Goal: Transaction & Acquisition: Purchase product/service

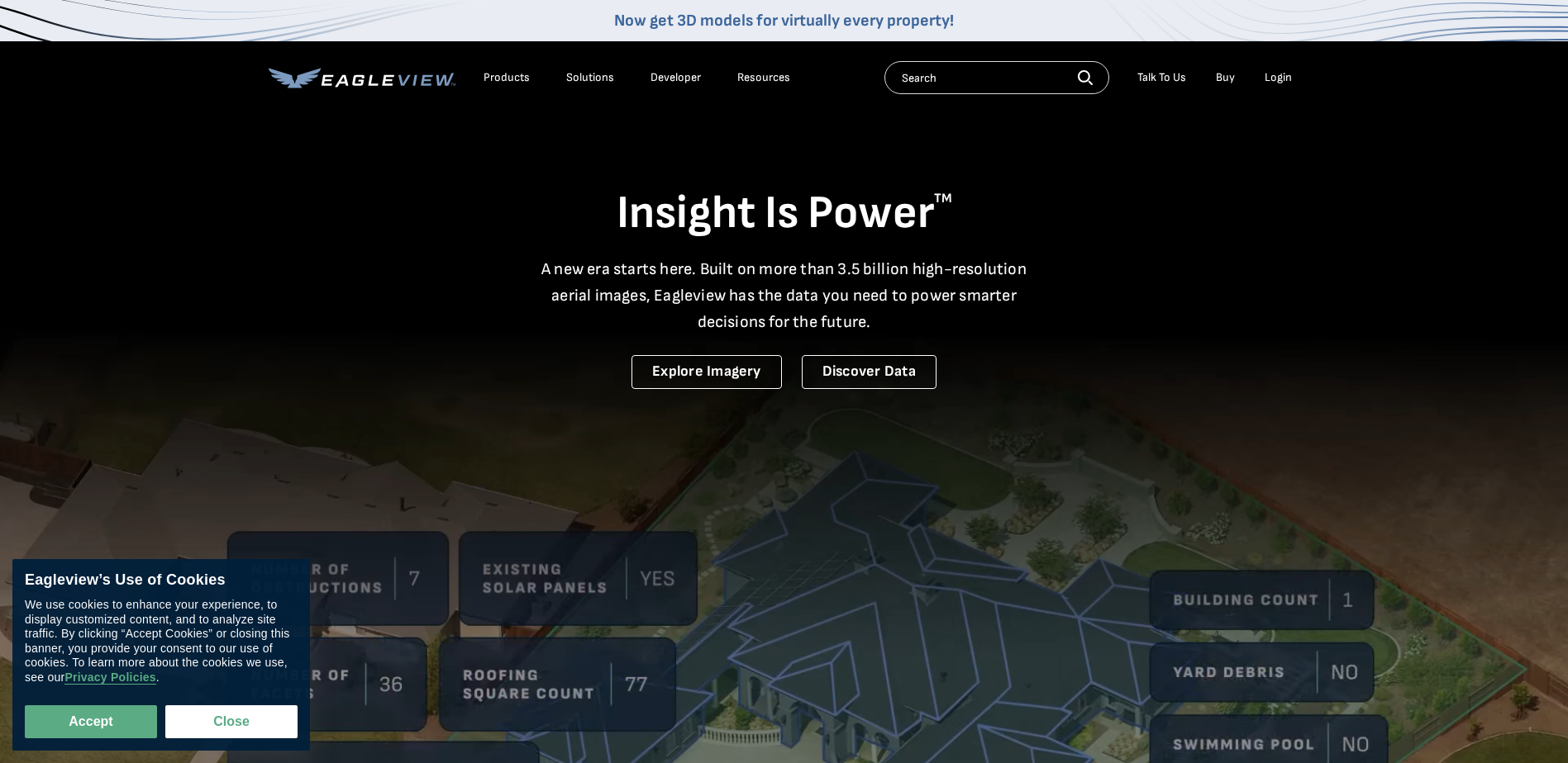
click at [1284, 74] on div "Login" at bounding box center [1278, 77] width 27 height 14
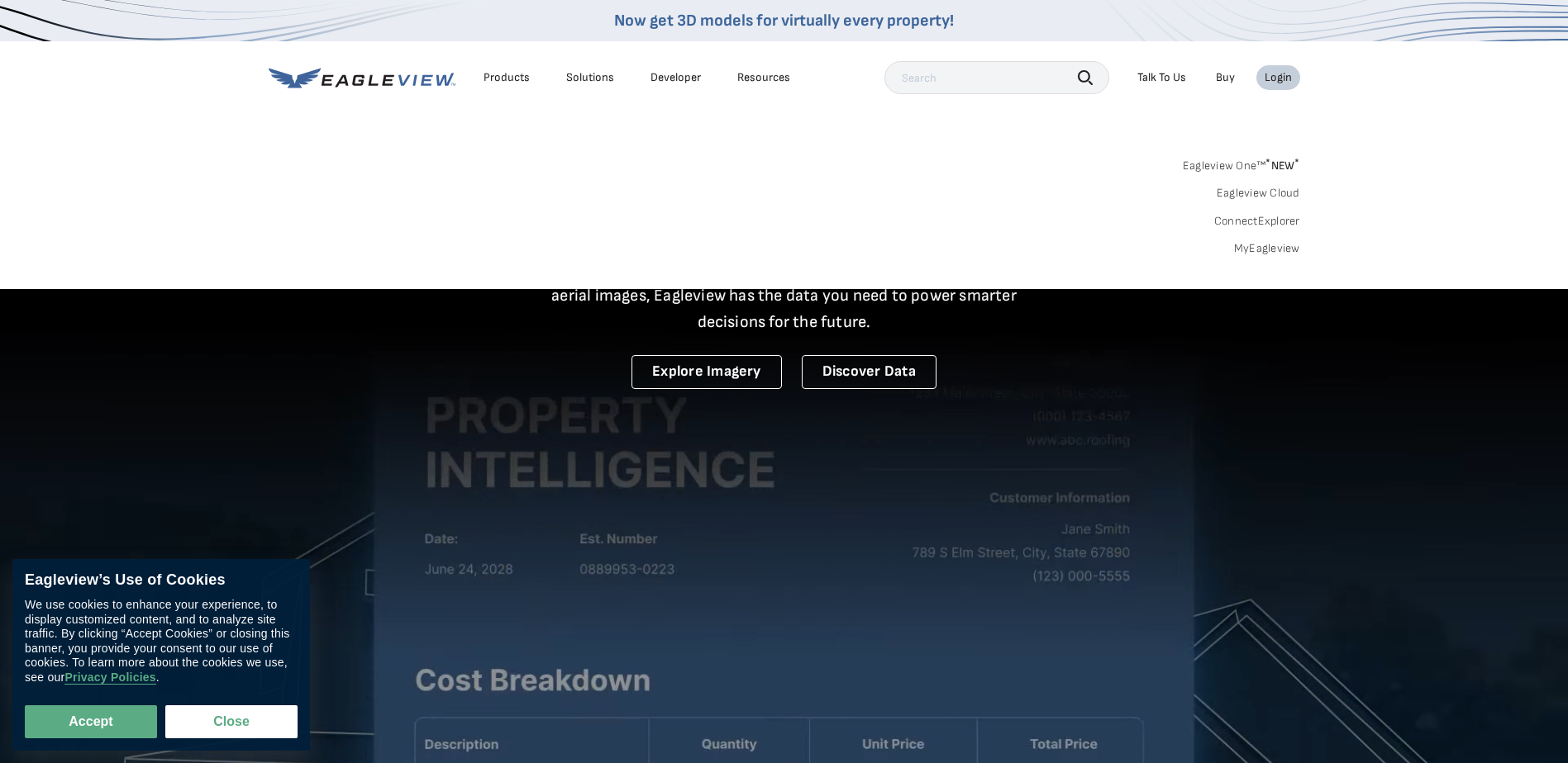
click at [1265, 246] on link "MyEagleview" at bounding box center [1266, 248] width 66 height 14
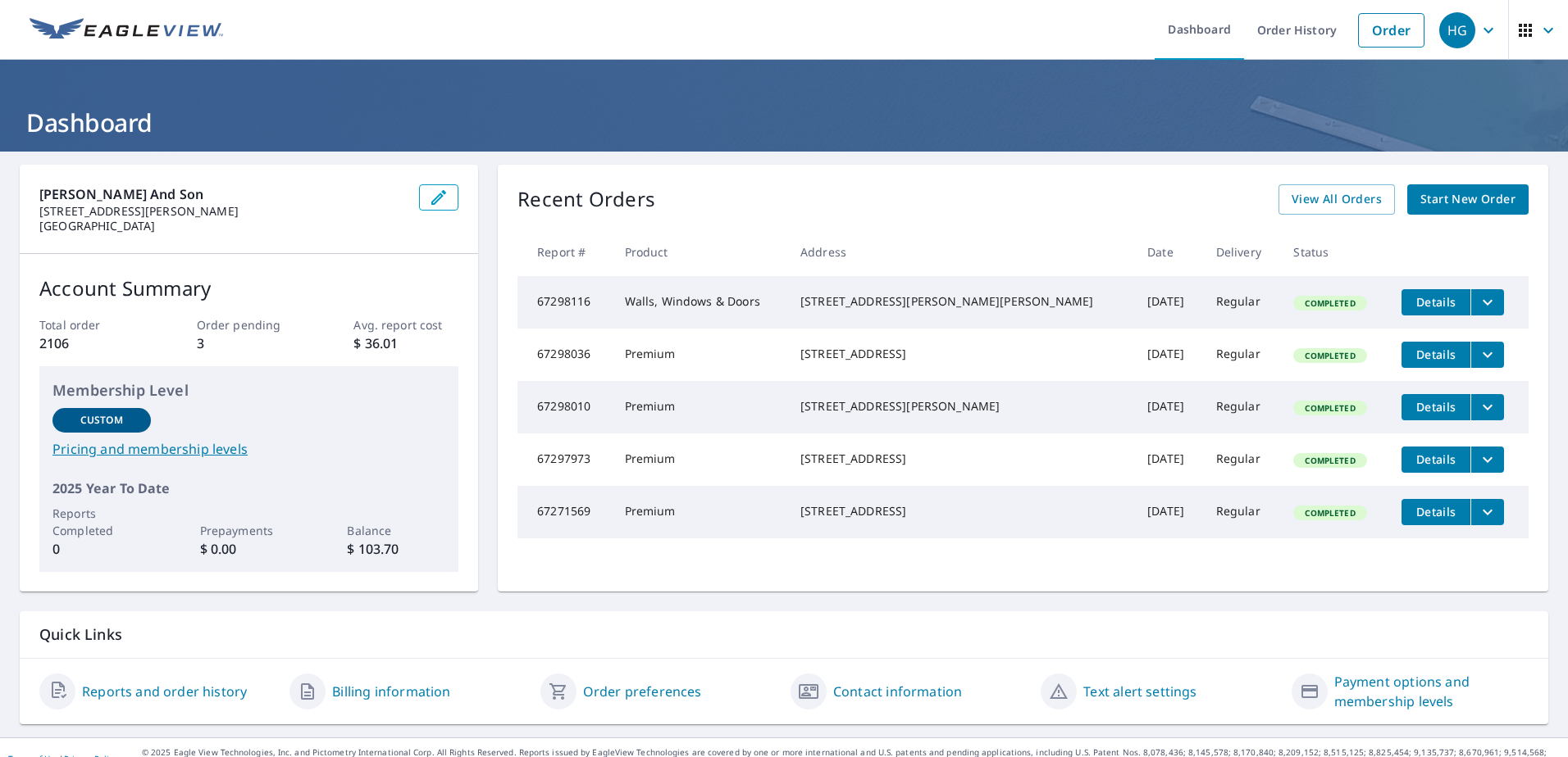
click at [1450, 192] on span "Start New Order" at bounding box center [1468, 200] width 95 height 21
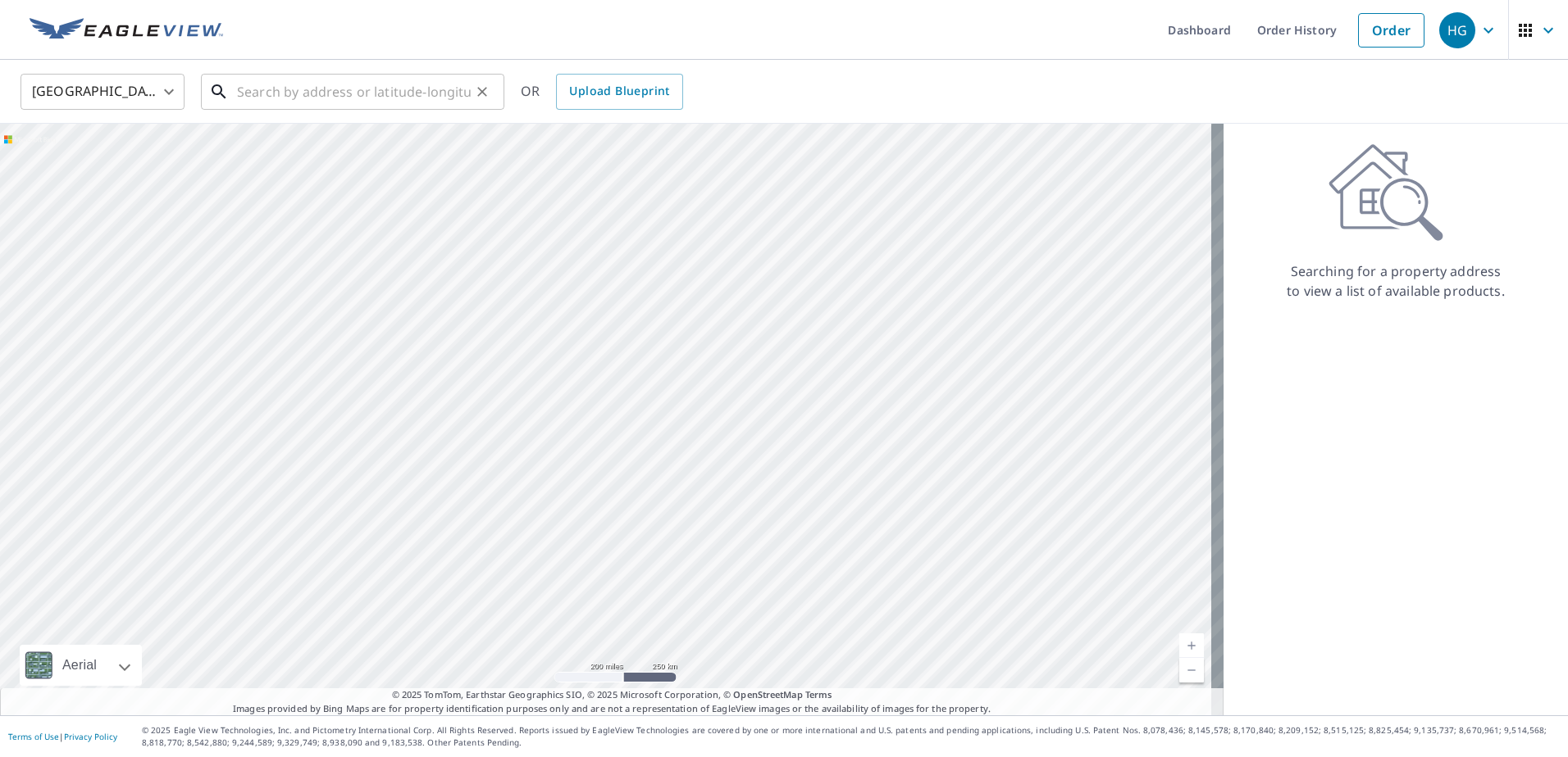
click at [239, 92] on input "text" at bounding box center [353, 91] width 233 height 46
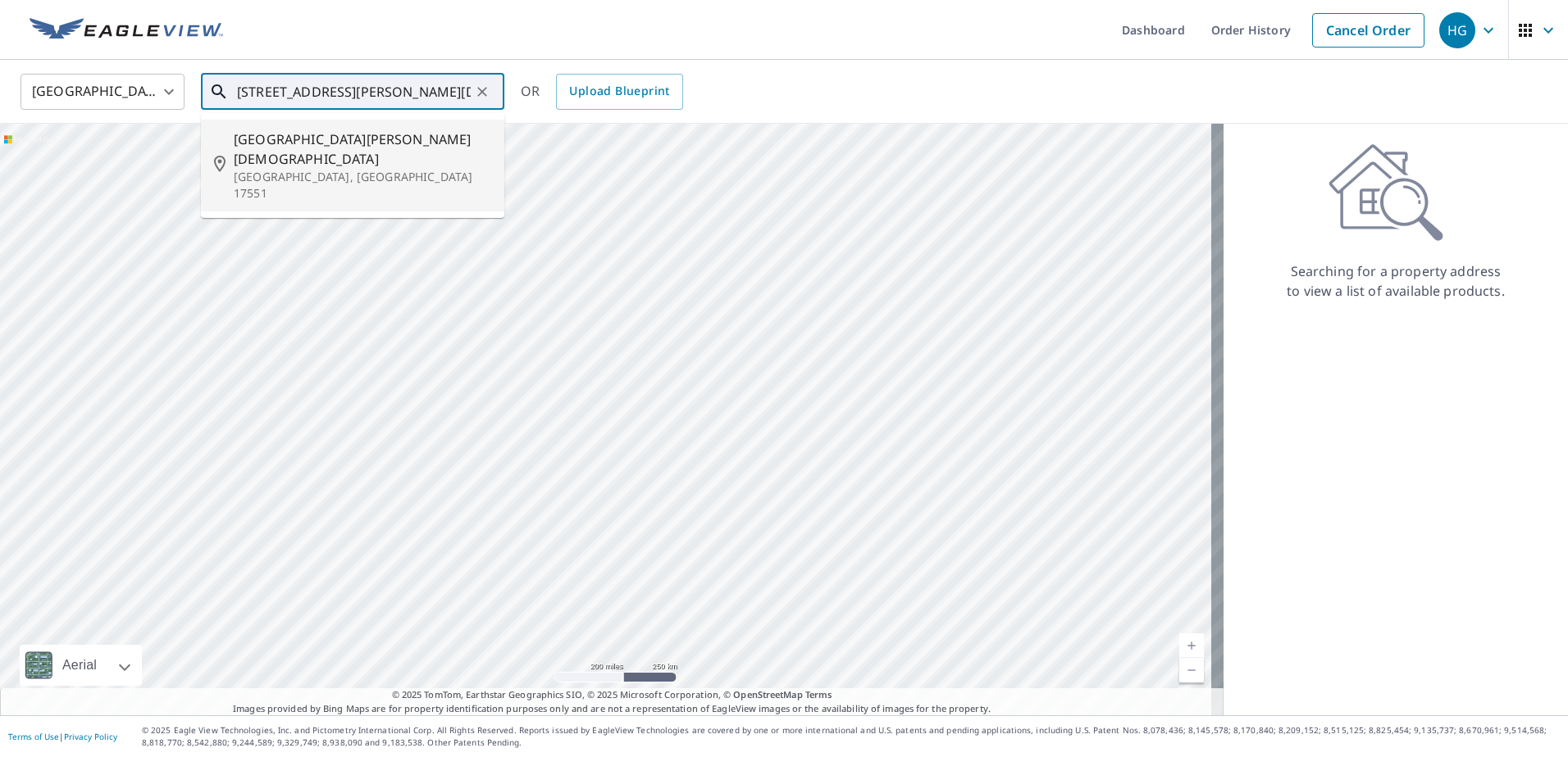
click at [295, 138] on span "452 Stehman Church Rd" at bounding box center [362, 149] width 257 height 39
type input "452 Stehman Church Rd Millersville, PA 17551"
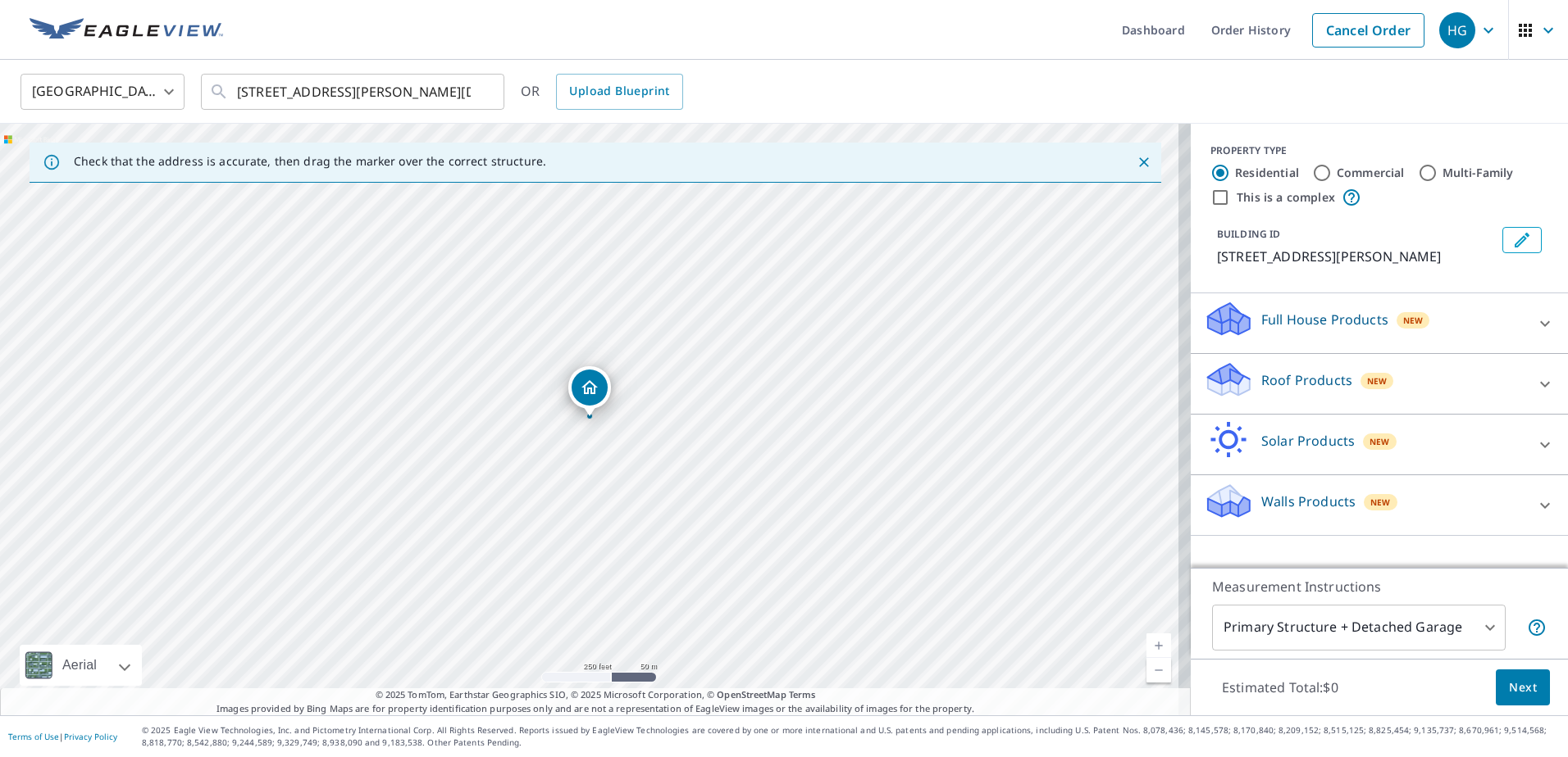
click at [1233, 396] on icon at bounding box center [1228, 380] width 50 height 38
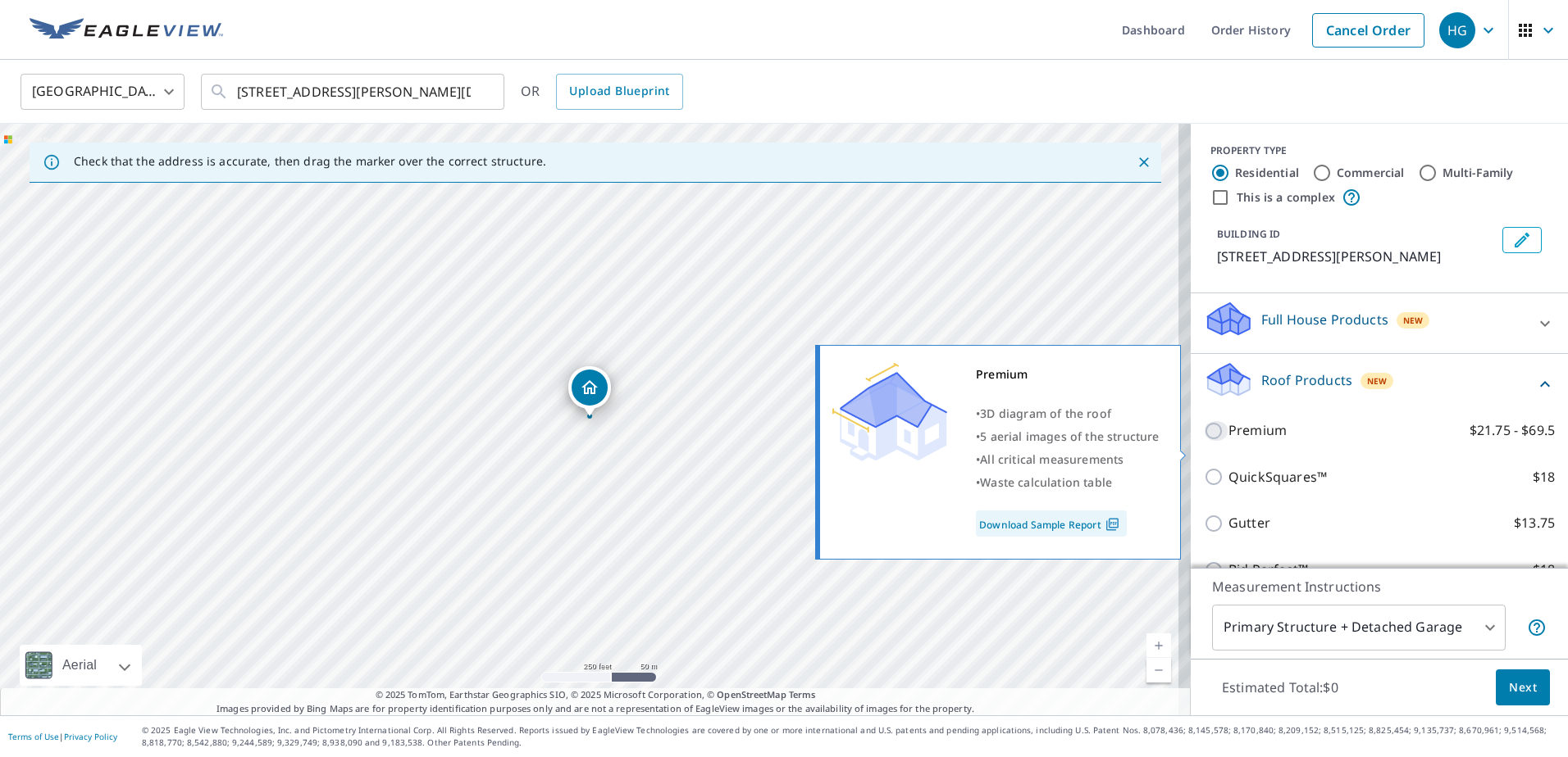
click at [1203, 441] on input "Premium $21.75 - $69.5" at bounding box center [1216, 430] width 25 height 20
checkbox input "true"
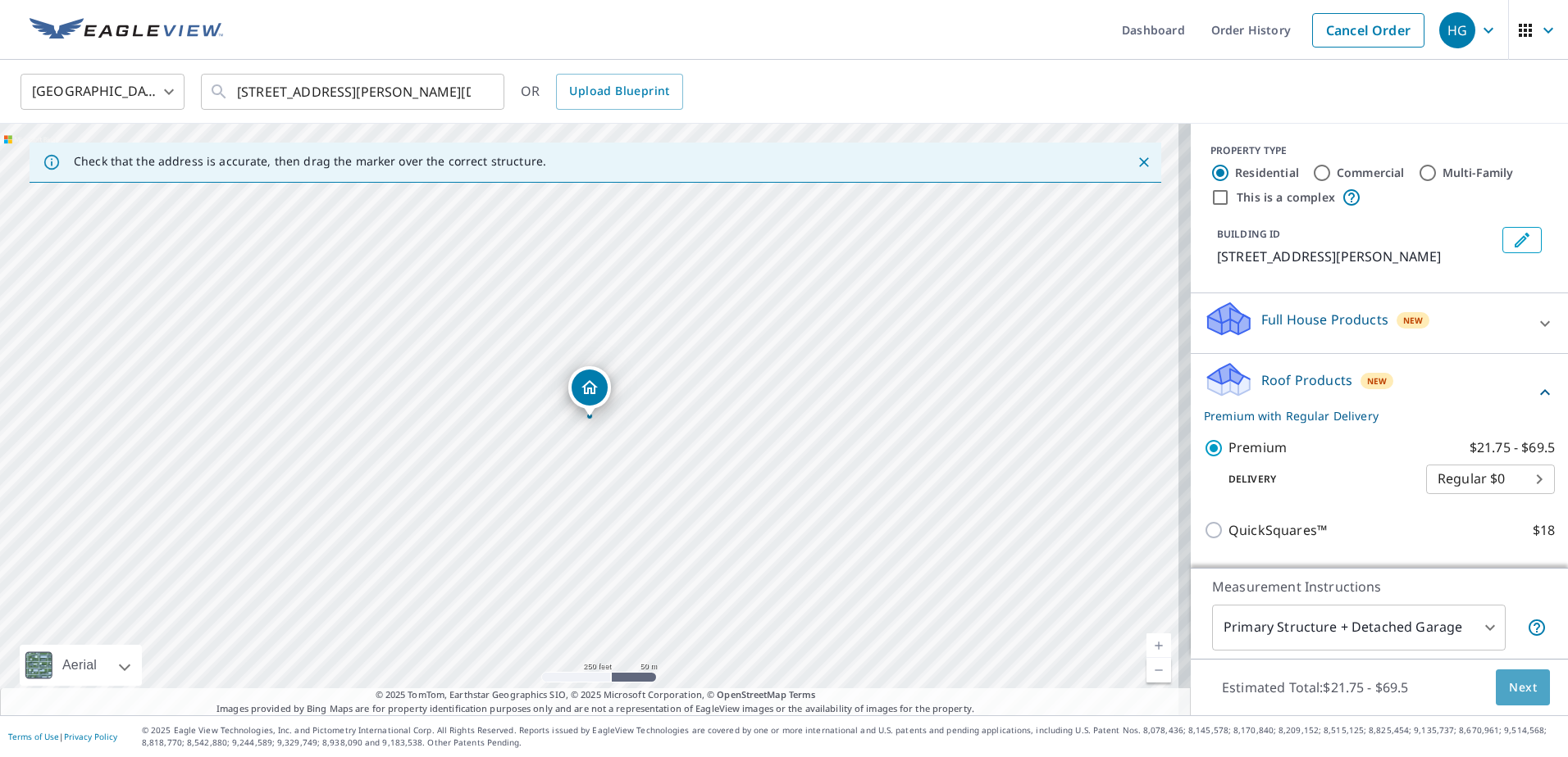
click at [1509, 684] on span "Next" at bounding box center [1522, 688] width 28 height 21
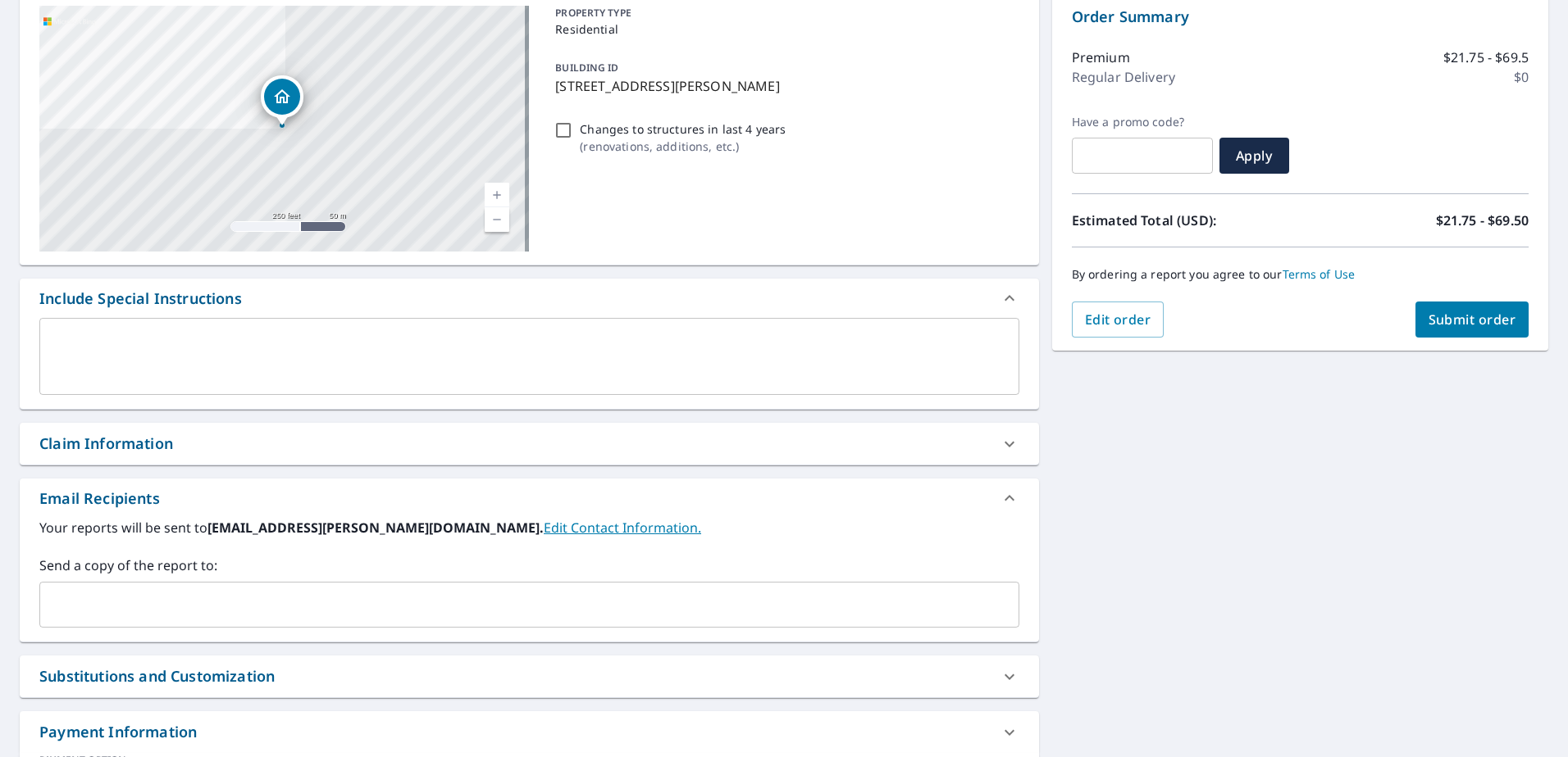
scroll to position [197, 0]
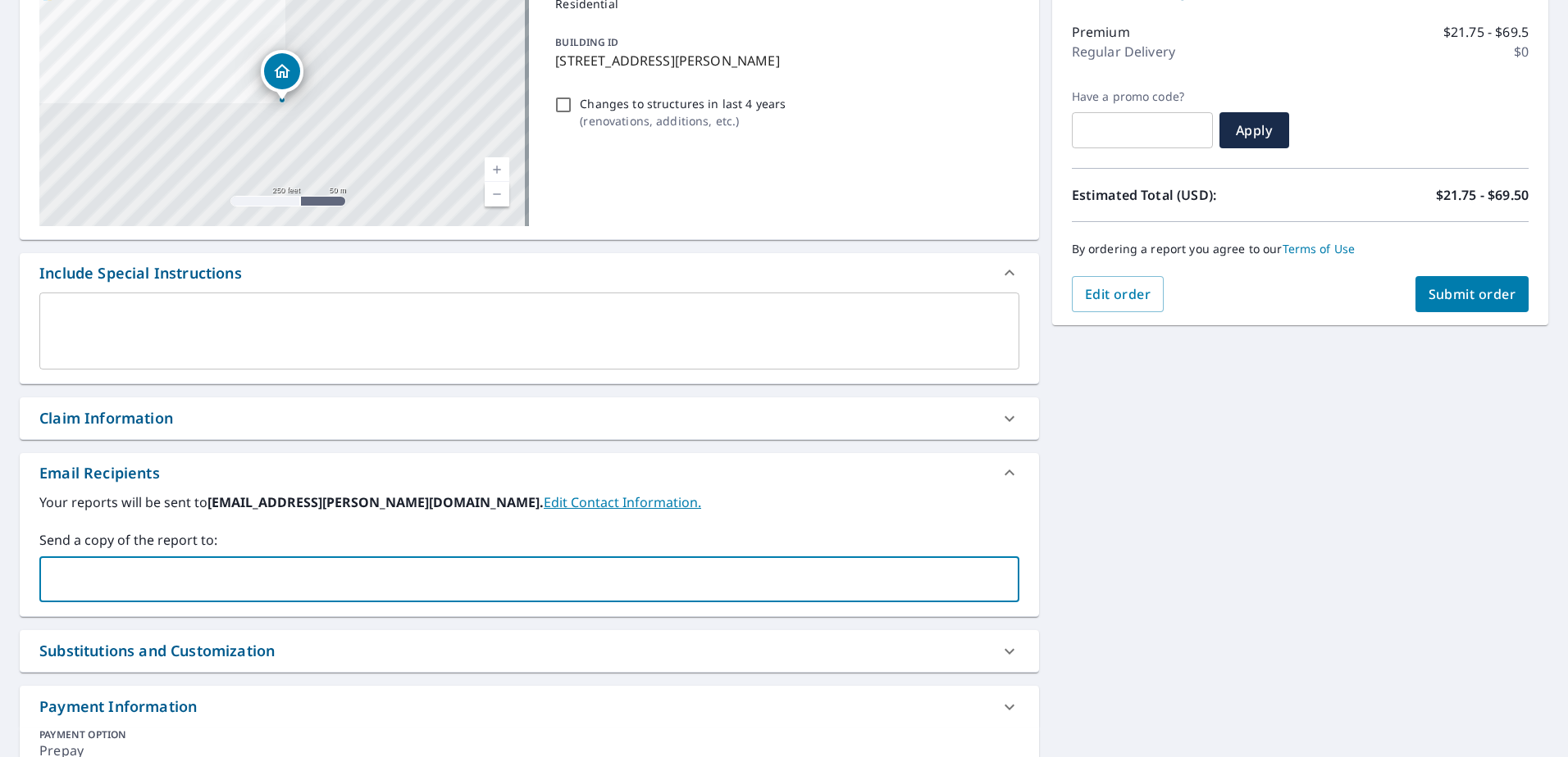
click at [84, 566] on input "text" at bounding box center [516, 579] width 940 height 31
type input "harry.golden@pabuildingsupply.com"
click at [1428, 289] on span "Submit order" at bounding box center [1472, 293] width 88 height 18
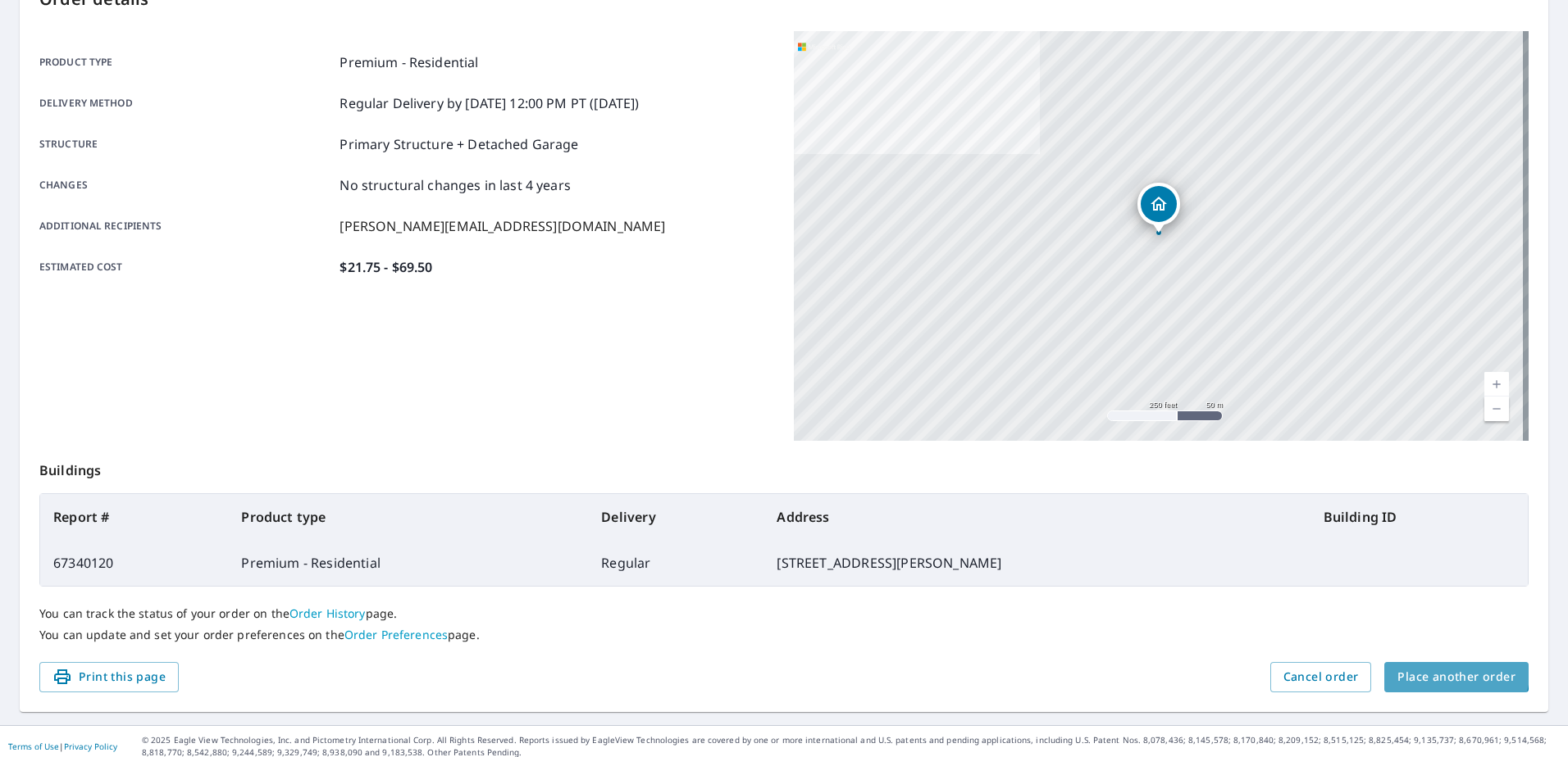
click at [1426, 667] on span "Place another order" at bounding box center [1456, 678] width 118 height 21
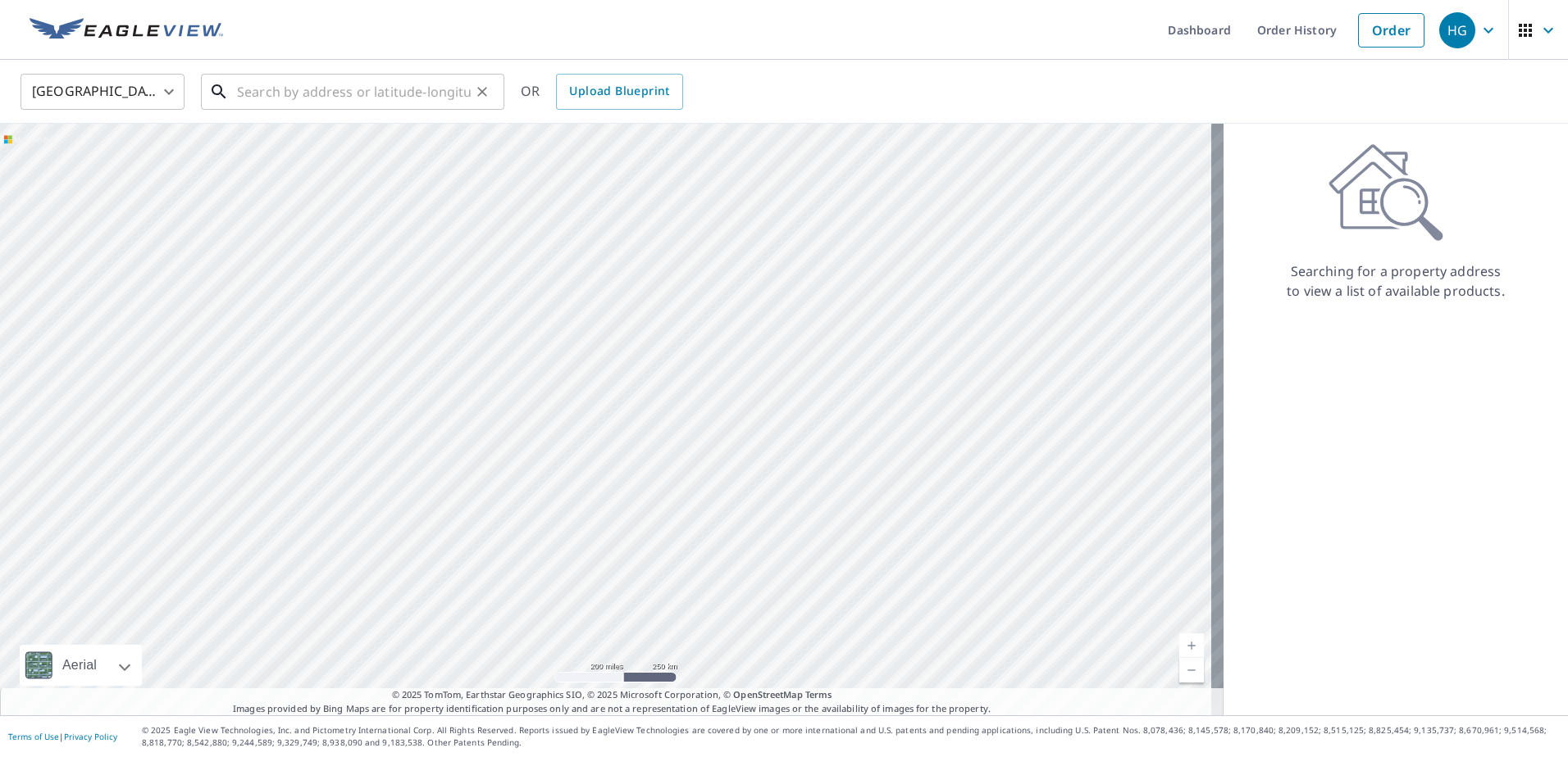
click at [240, 94] on input "text" at bounding box center [353, 91] width 233 height 46
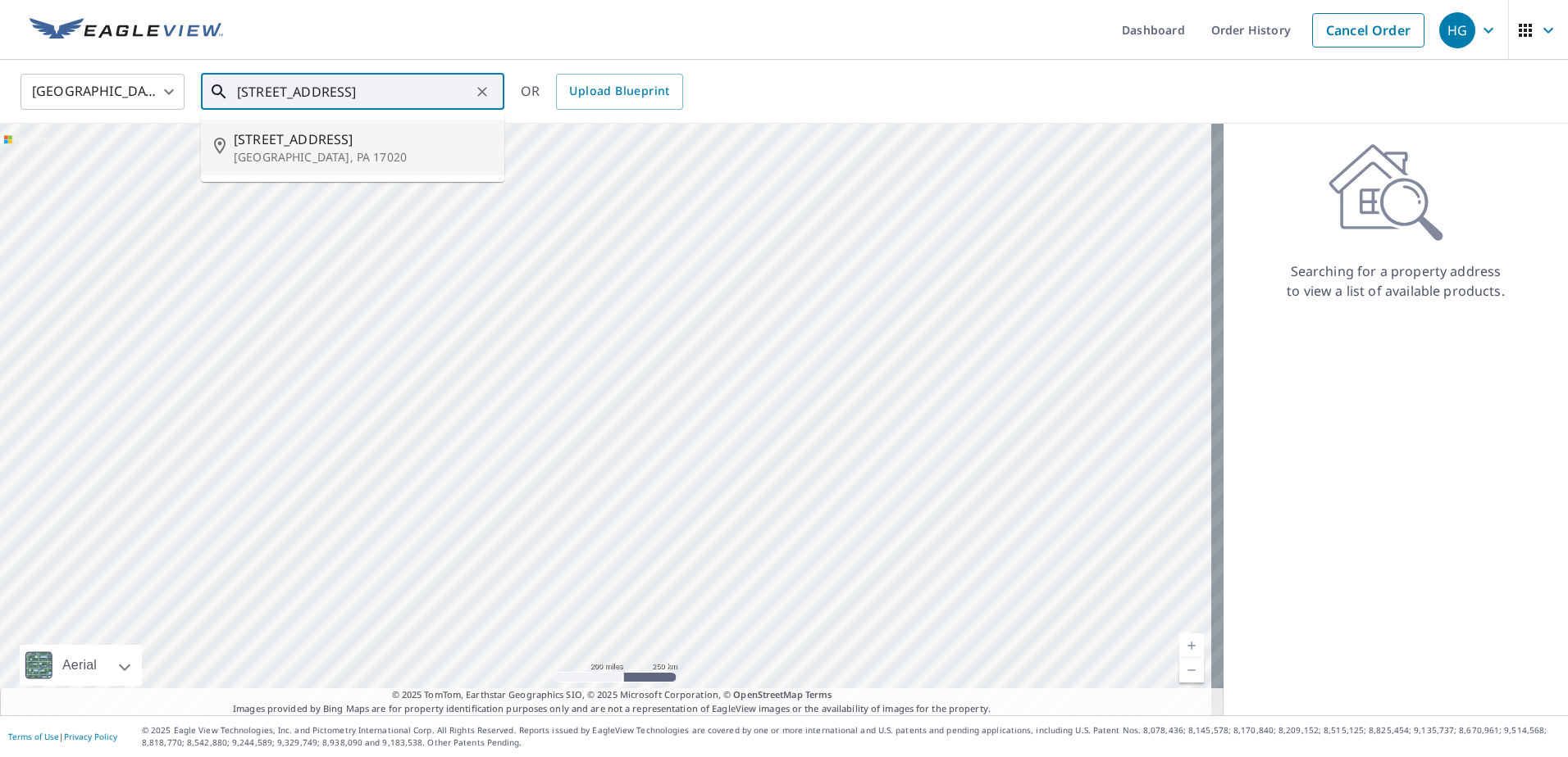
click at [292, 162] on p "Duncannon, PA 17020" at bounding box center [362, 157] width 257 height 16
type input "825 Lincoln St Duncannon, PA 17020"
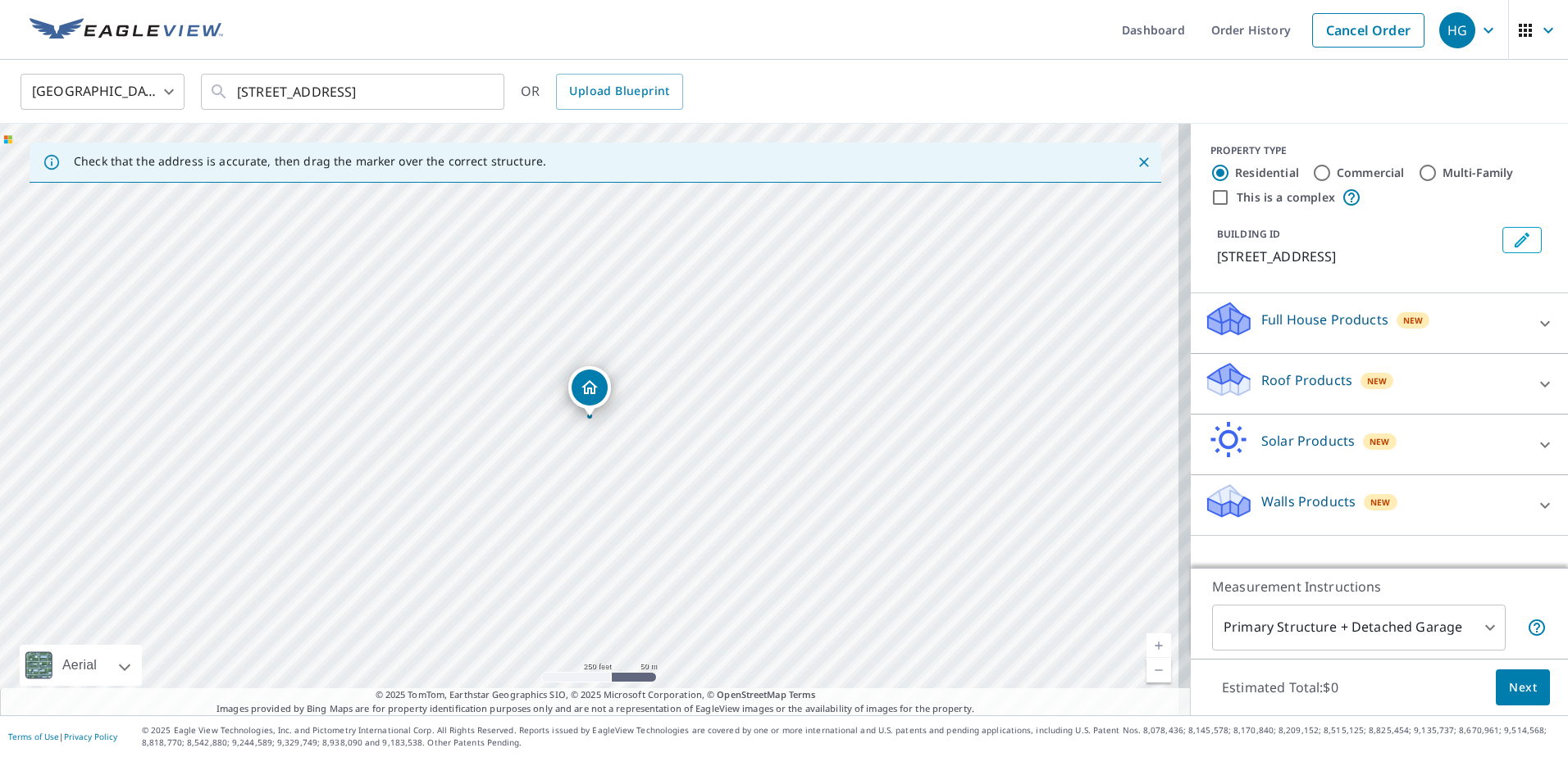
click at [1216, 367] on icon at bounding box center [1229, 374] width 42 height 21
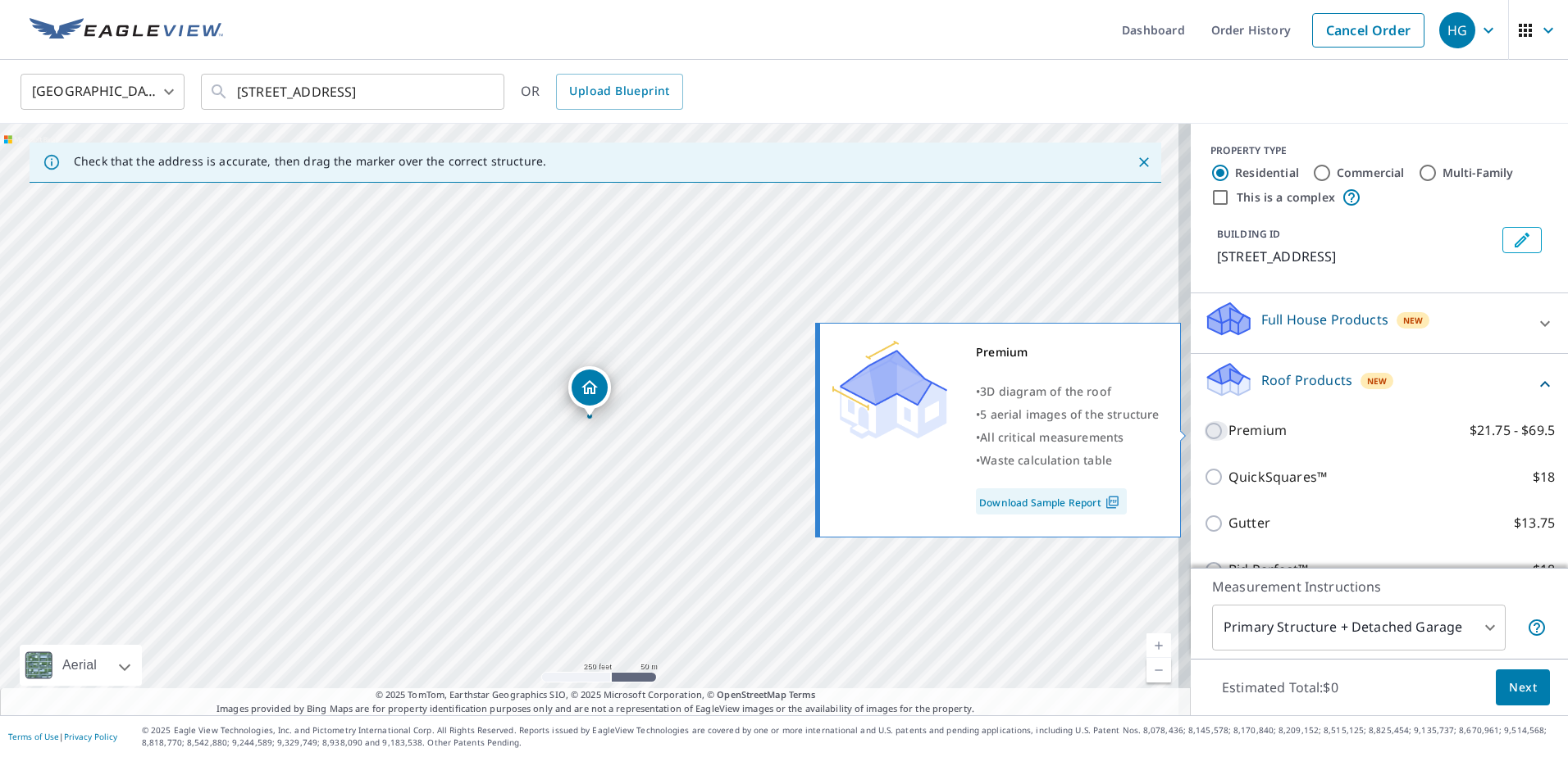
click at [1203, 426] on input "Premium $21.75 - $69.5" at bounding box center [1216, 430] width 25 height 20
checkbox input "true"
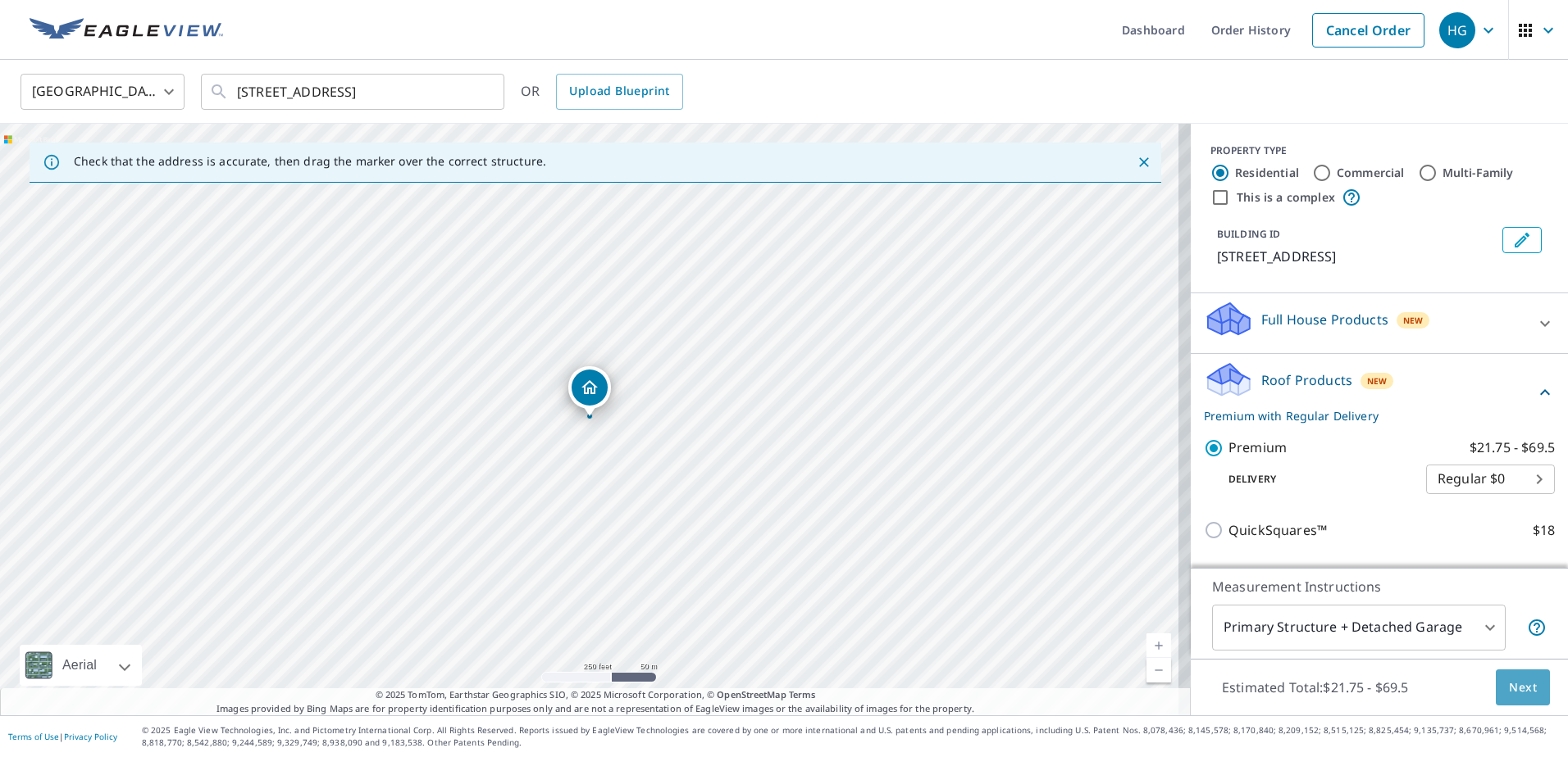
click at [1509, 688] on span "Next" at bounding box center [1522, 688] width 28 height 21
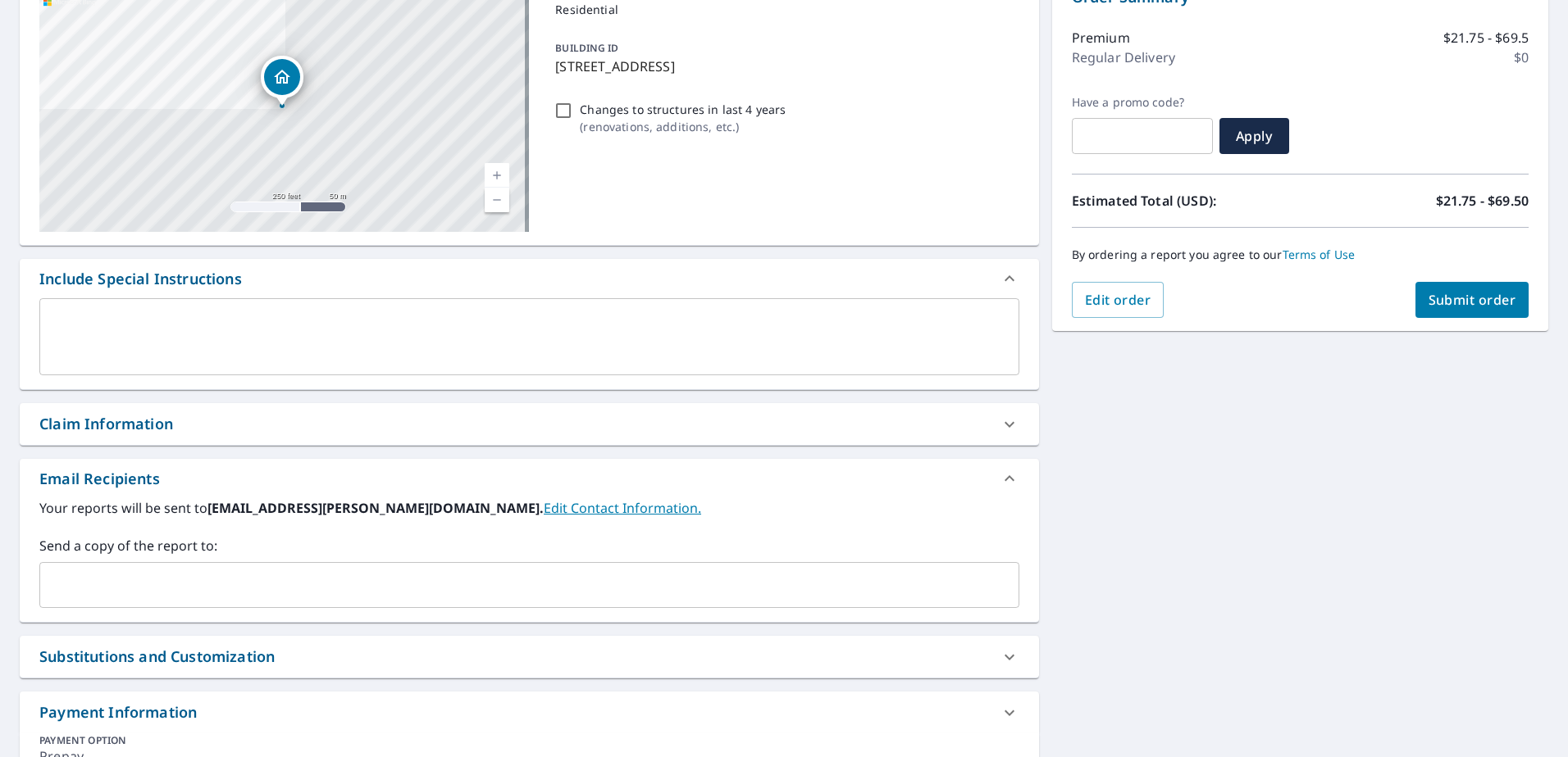
scroll to position [202, 0]
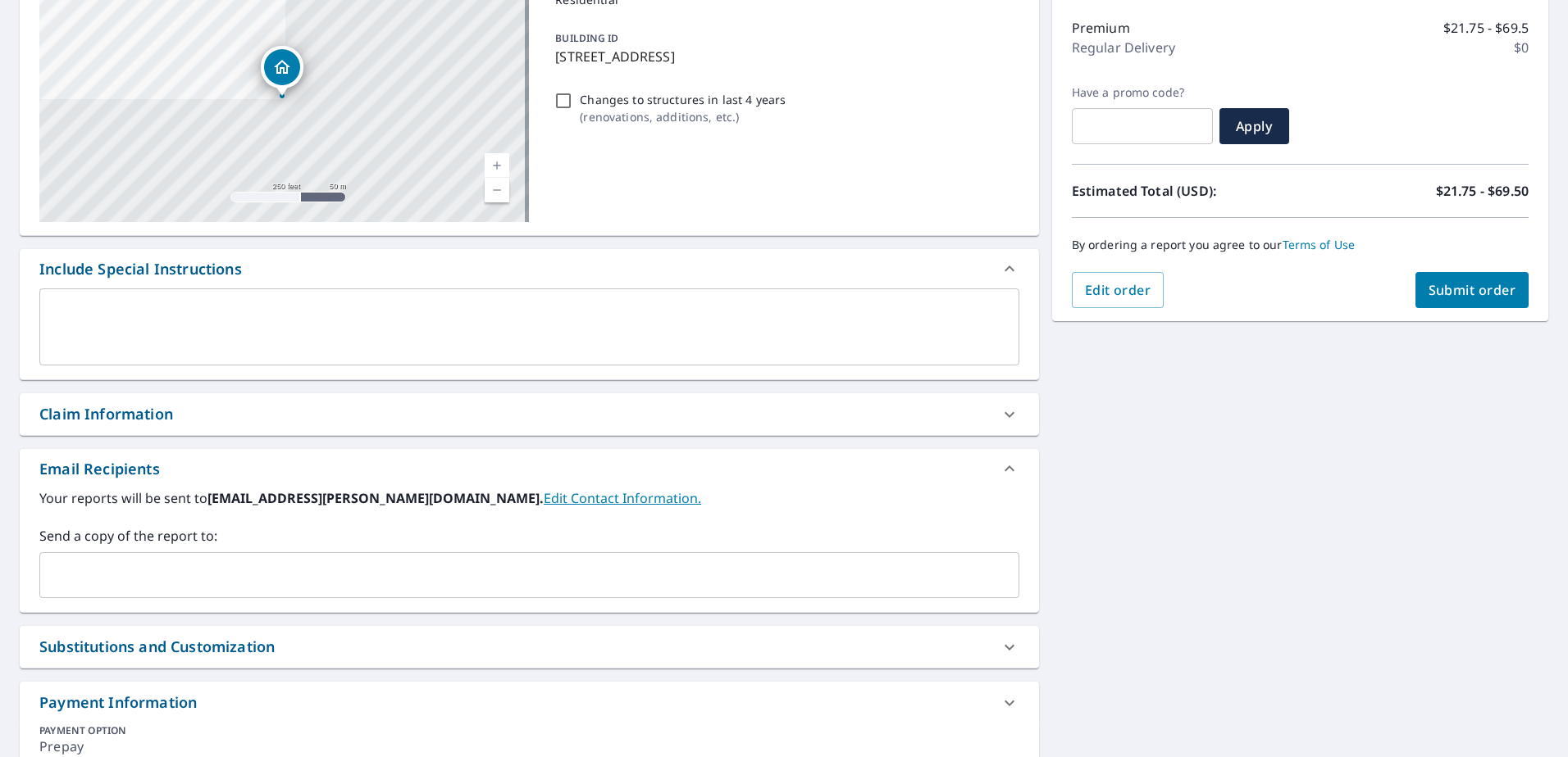
click at [74, 581] on input "text" at bounding box center [516, 575] width 940 height 31
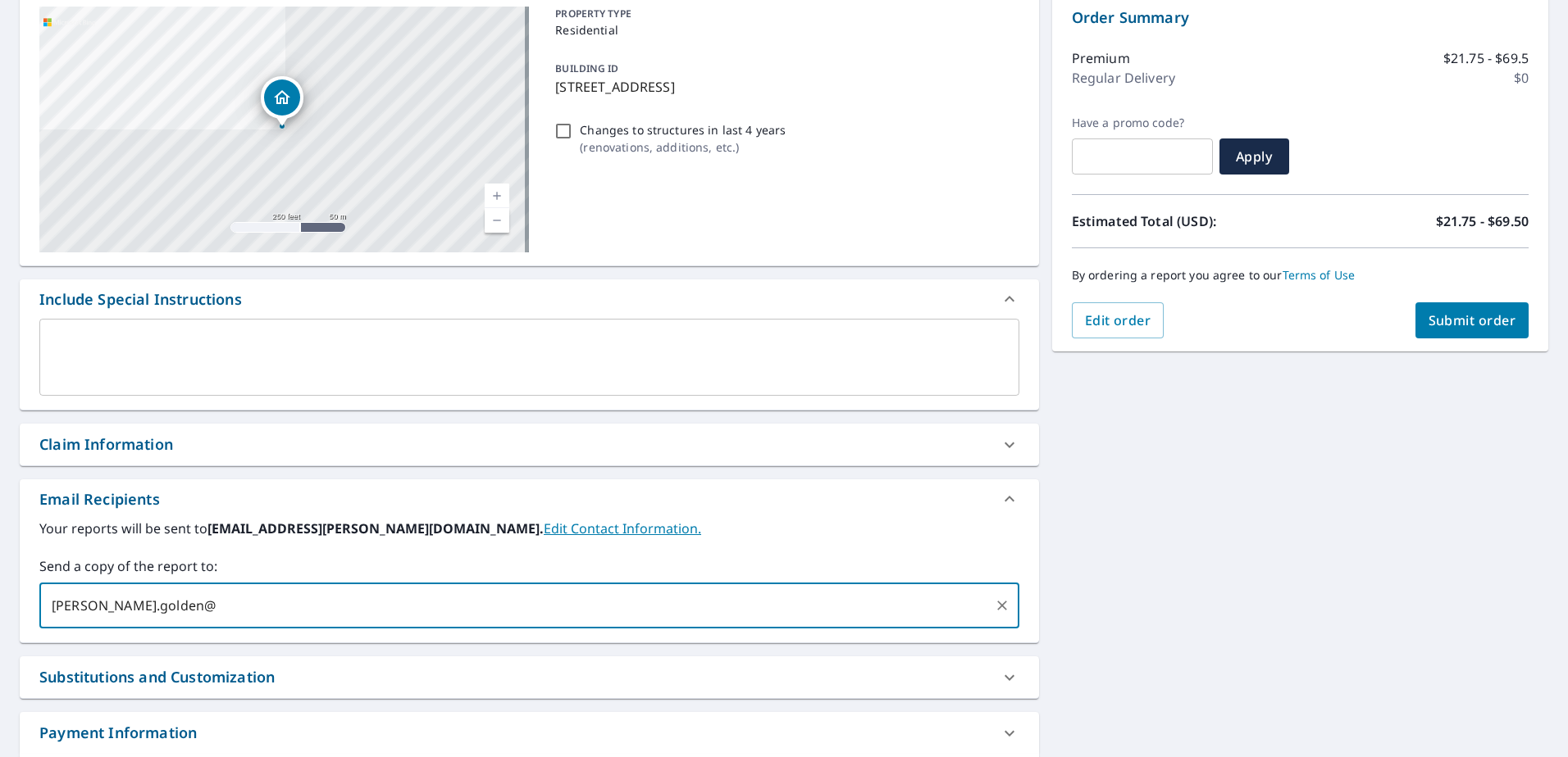
scroll to position [120, 0]
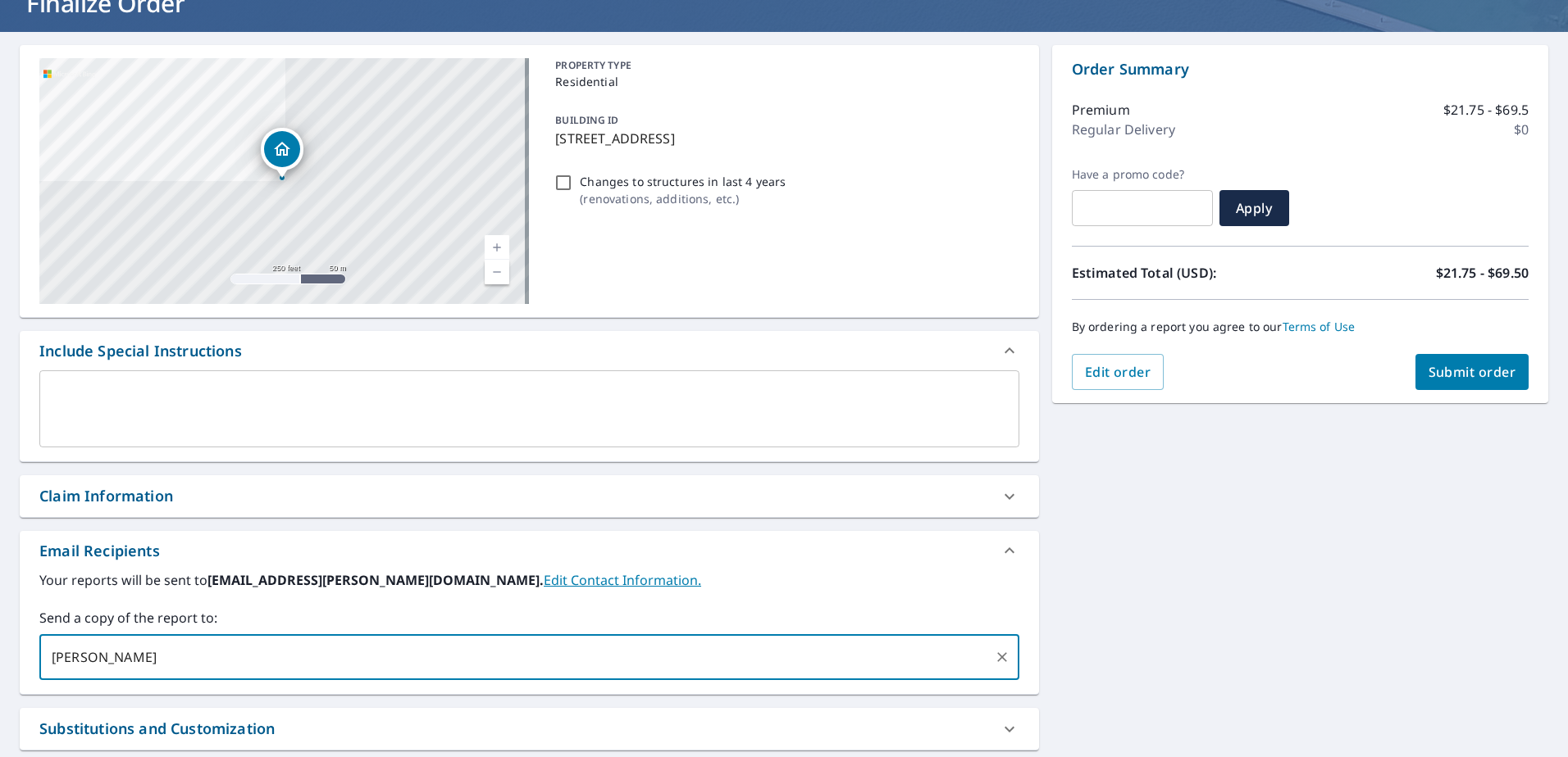
type input "harry.golden@pa"
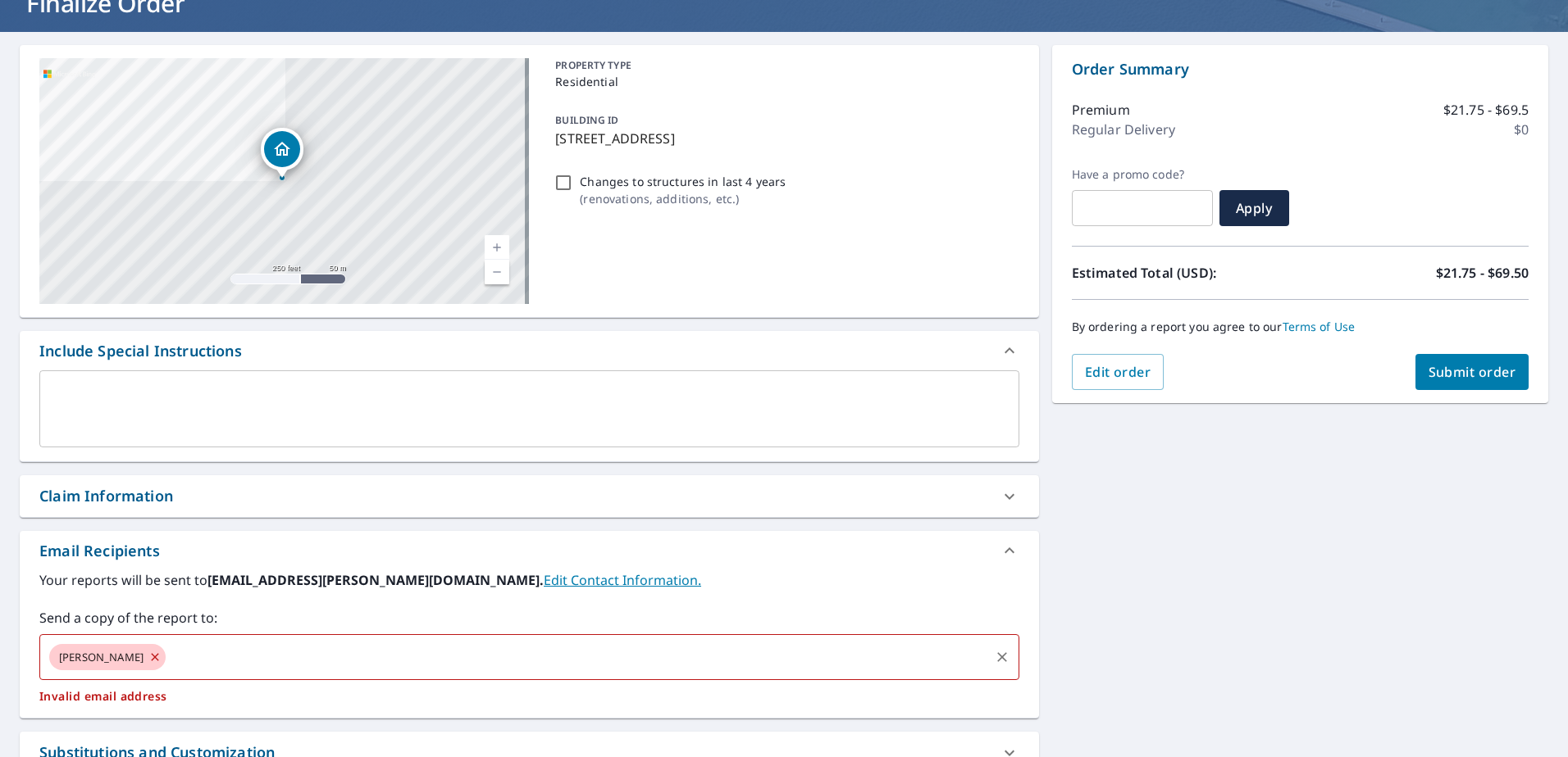
drag, startPoint x: 174, startPoint y: 652, endPoint x: 0, endPoint y: 646, distance: 174.1
click at [0, 647] on html "HG HG Dashboard Order History Cancel Order HG Dashboard / Finalize Order Finali…" at bounding box center [784, 378] width 1568 height 757
drag, startPoint x: 165, startPoint y: 658, endPoint x: 0, endPoint y: 624, distance: 168.5
click at [0, 630] on html "HG HG Dashboard Order History Cancel Order HG Dashboard / Finalize Order Finali…" at bounding box center [784, 378] width 1568 height 757
click at [199, 646] on input "text" at bounding box center [577, 657] width 819 height 31
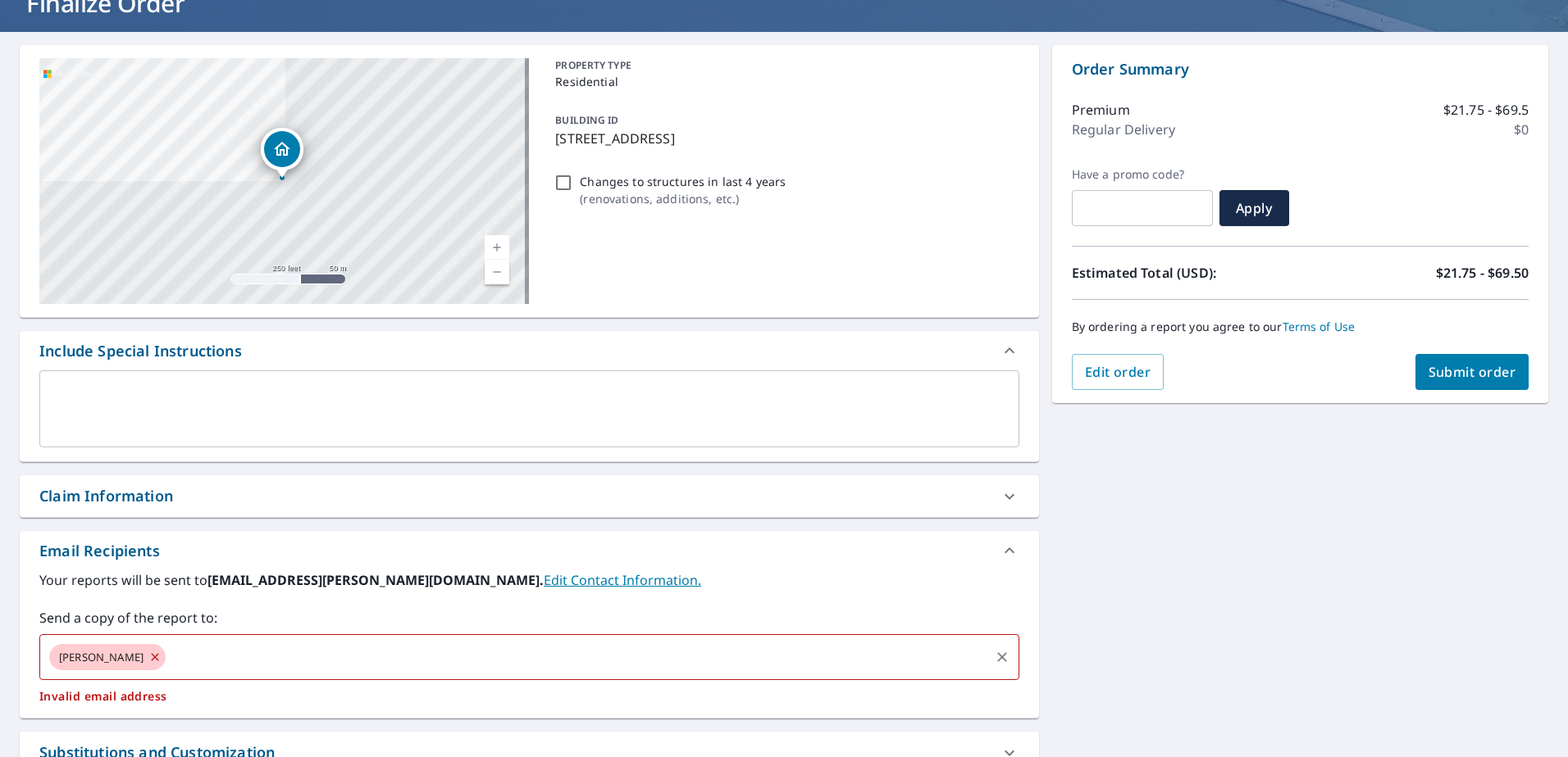
drag, startPoint x: 186, startPoint y: 647, endPoint x: 0, endPoint y: 651, distance: 186.0
click at [0, 650] on html "HG HG Dashboard Order History Cancel Order HG Dashboard / Finalize Order Finali…" at bounding box center [784, 378] width 1568 height 757
drag, startPoint x: 198, startPoint y: 643, endPoint x: 43, endPoint y: 650, distance: 155.2
click at [50, 649] on div "harry.golden@pa ​" at bounding box center [529, 657] width 979 height 46
click at [158, 659] on icon at bounding box center [154, 657] width 8 height 8
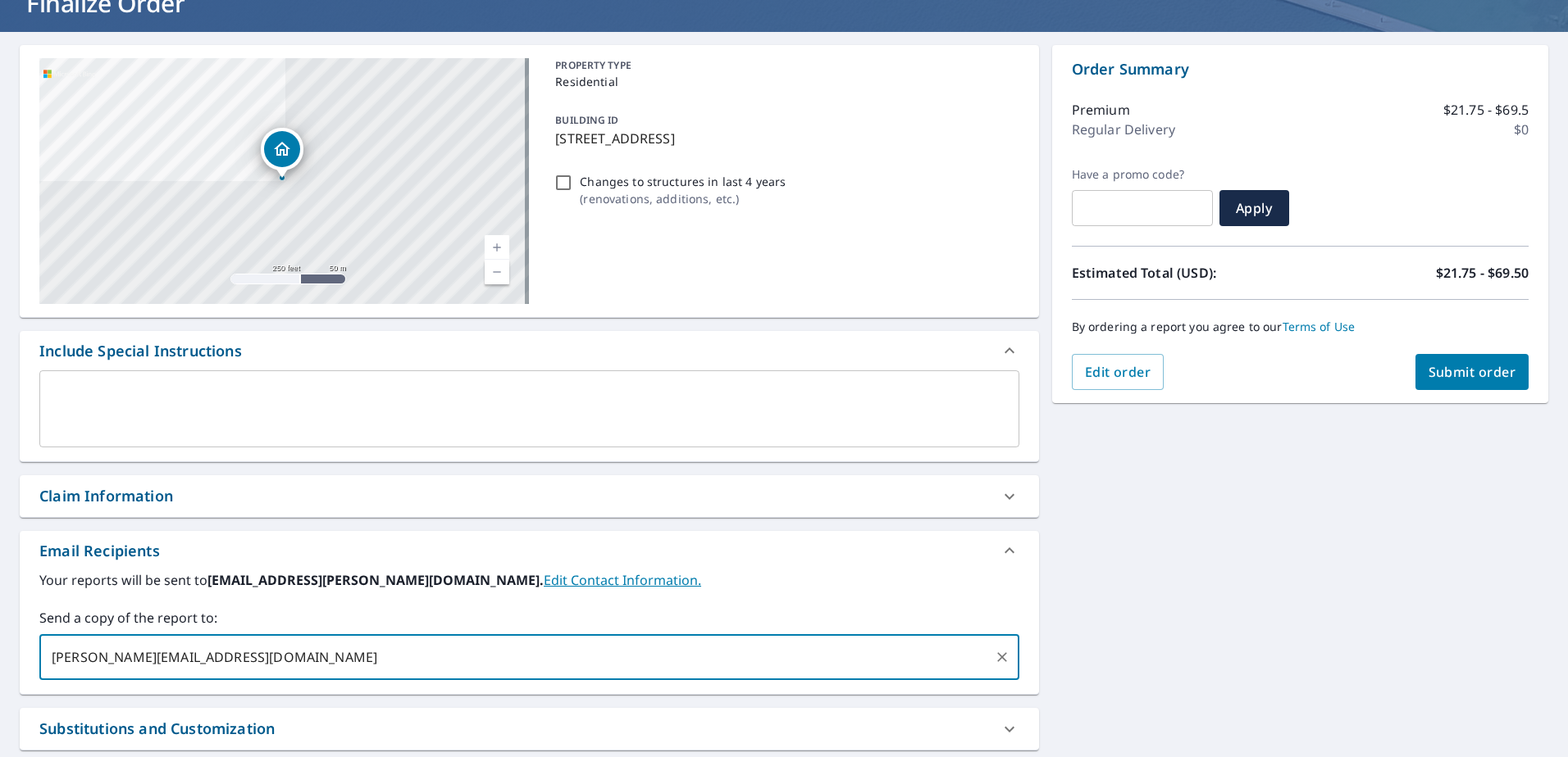
type input "harry.golden@pabuildingsupply.com"
click at [1470, 372] on span "Submit order" at bounding box center [1472, 371] width 88 height 18
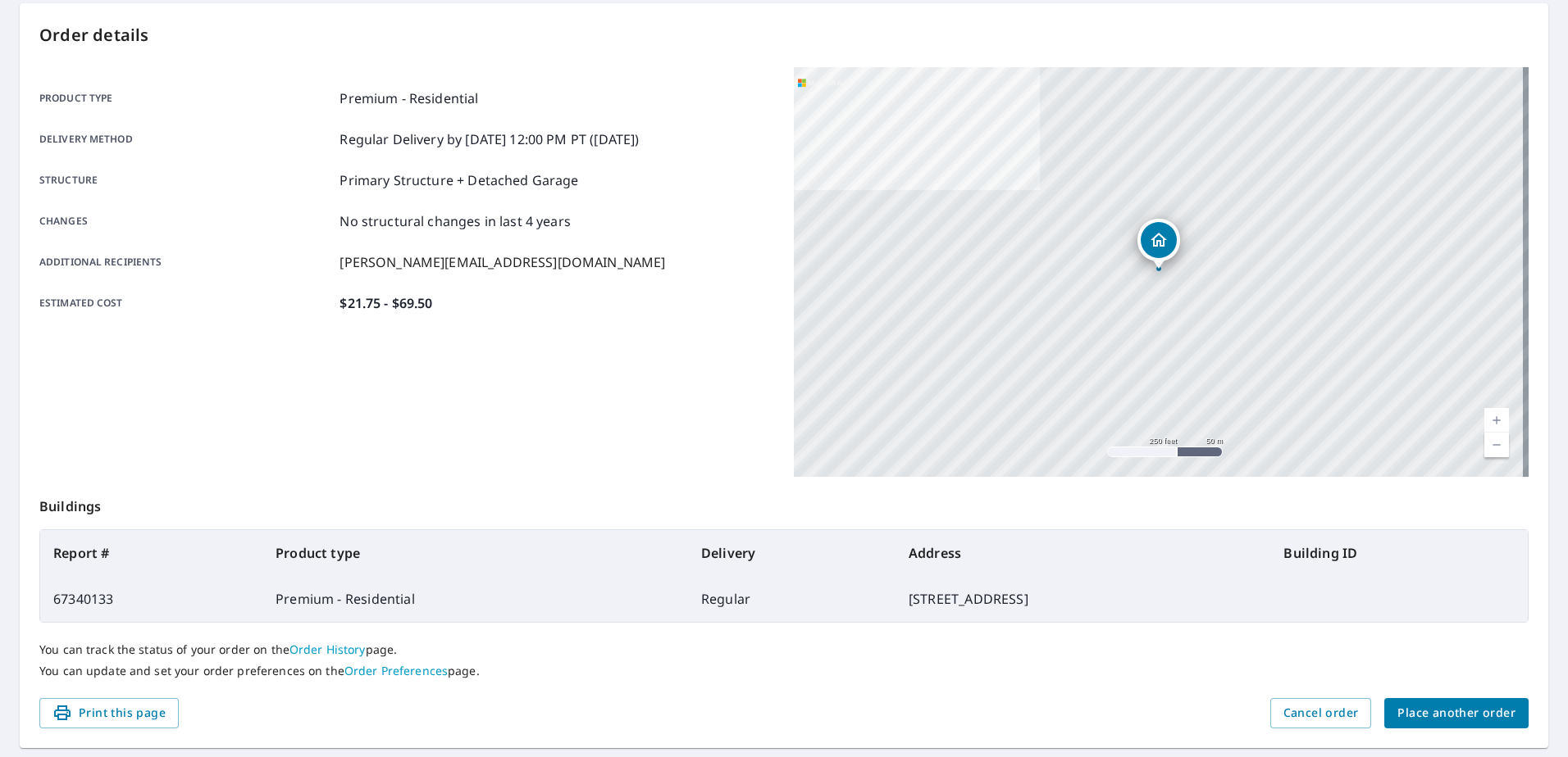
scroll to position [208, 0]
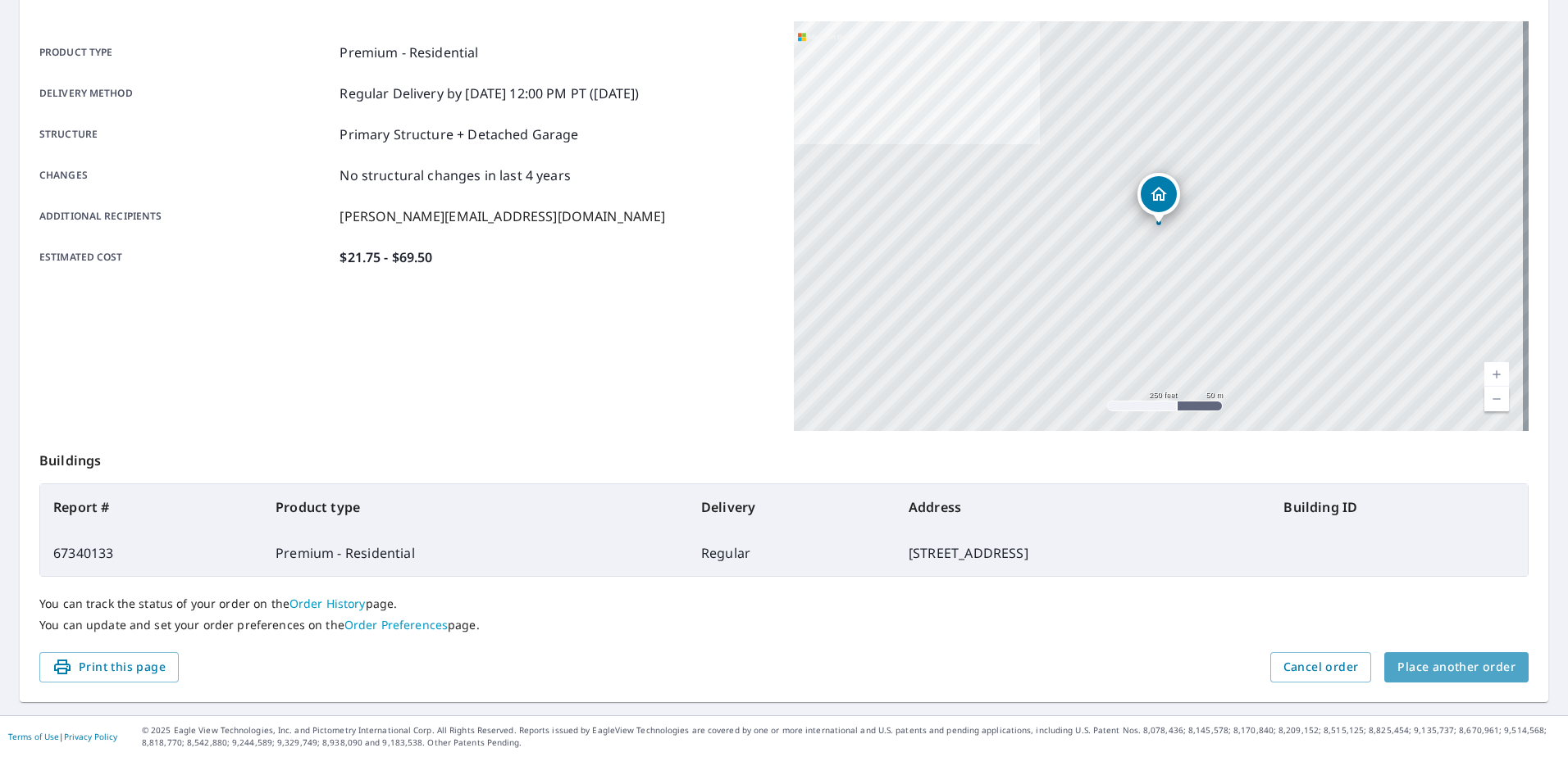
click at [1467, 662] on span "Place another order" at bounding box center [1456, 667] width 118 height 21
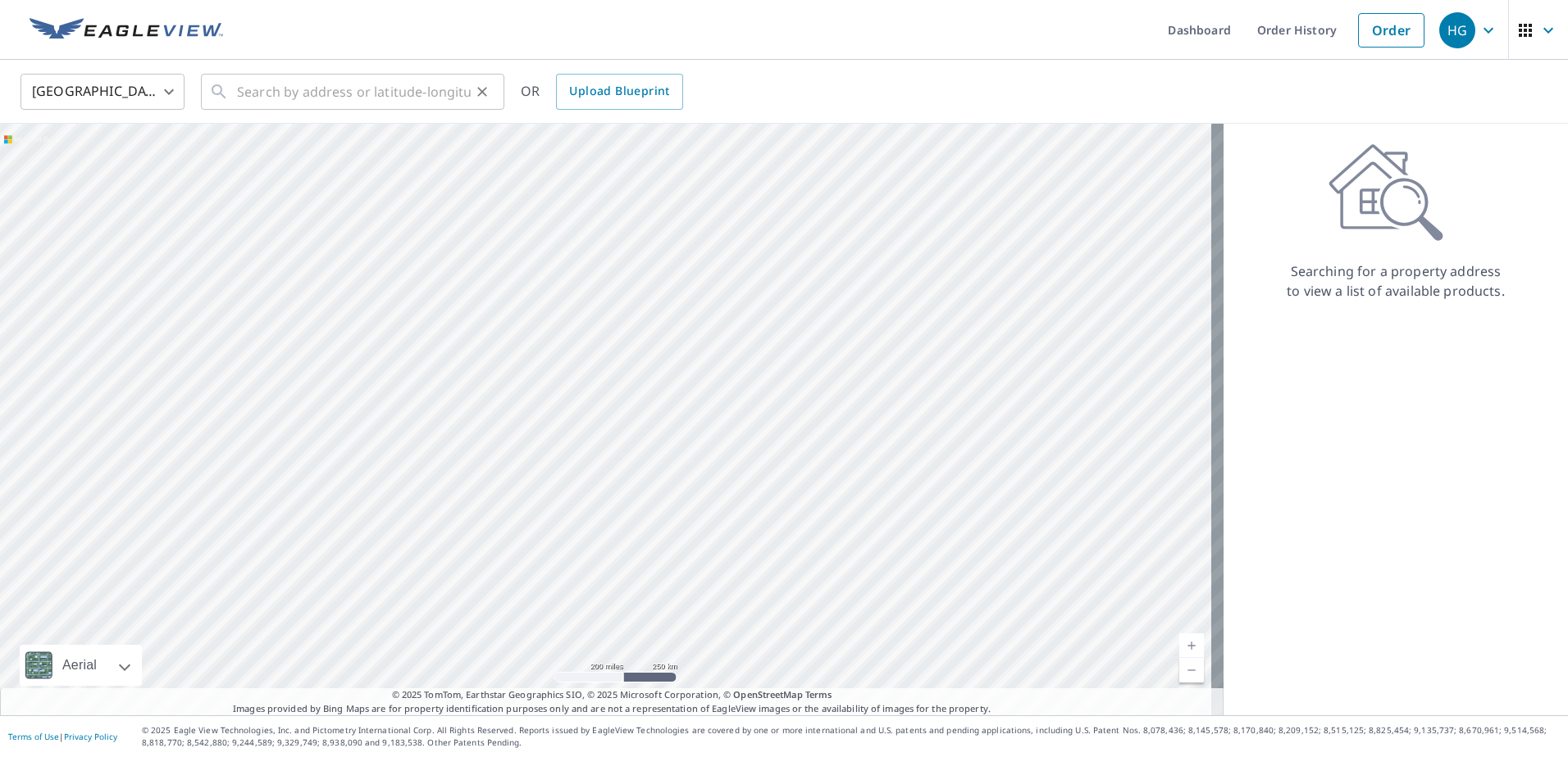
click at [224, 92] on icon at bounding box center [218, 91] width 20 height 20
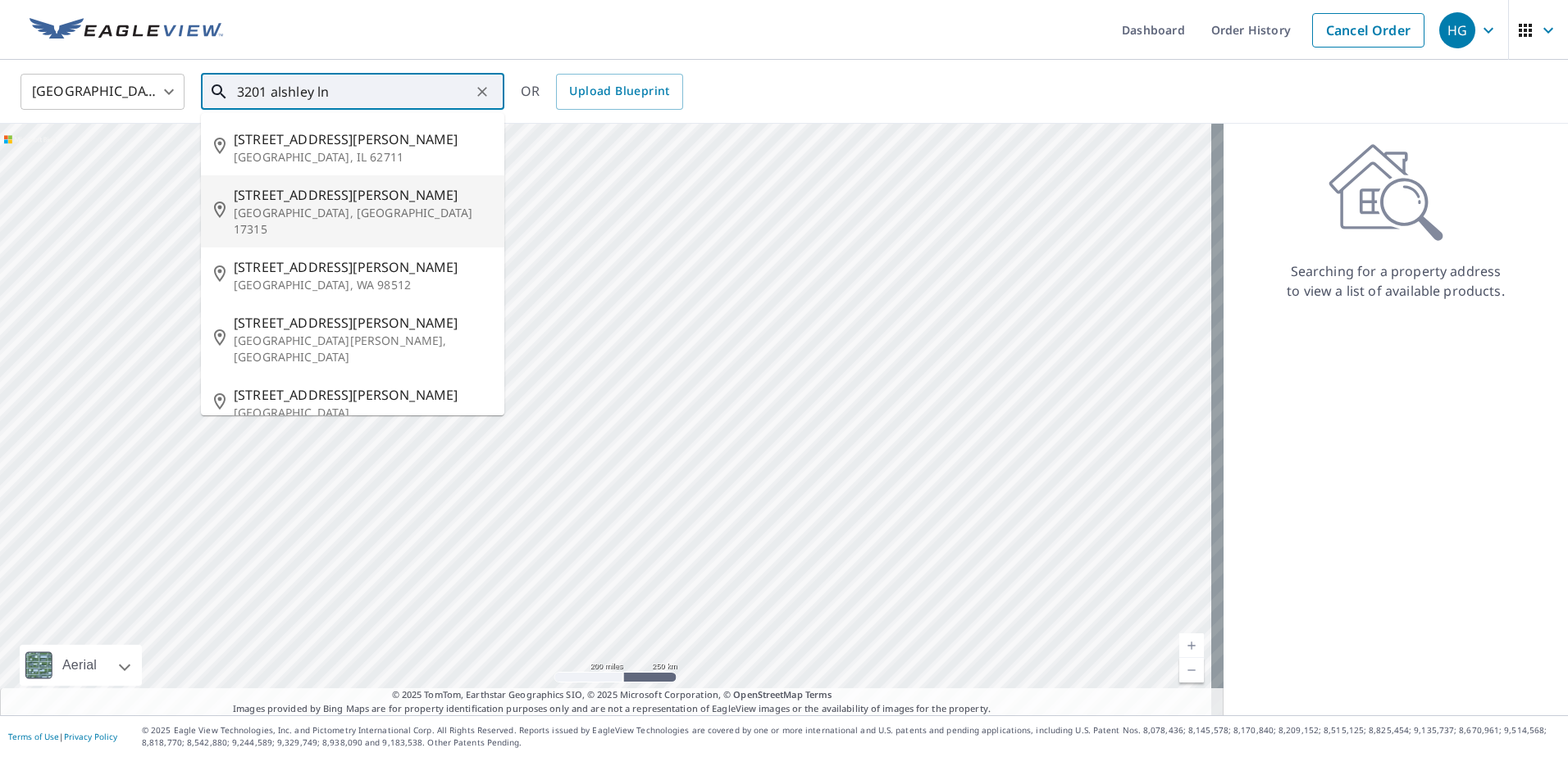
click at [285, 220] on p "Dover, PA 17315" at bounding box center [362, 221] width 257 height 32
type input "3201 Ashley Ln Dover, PA 17315"
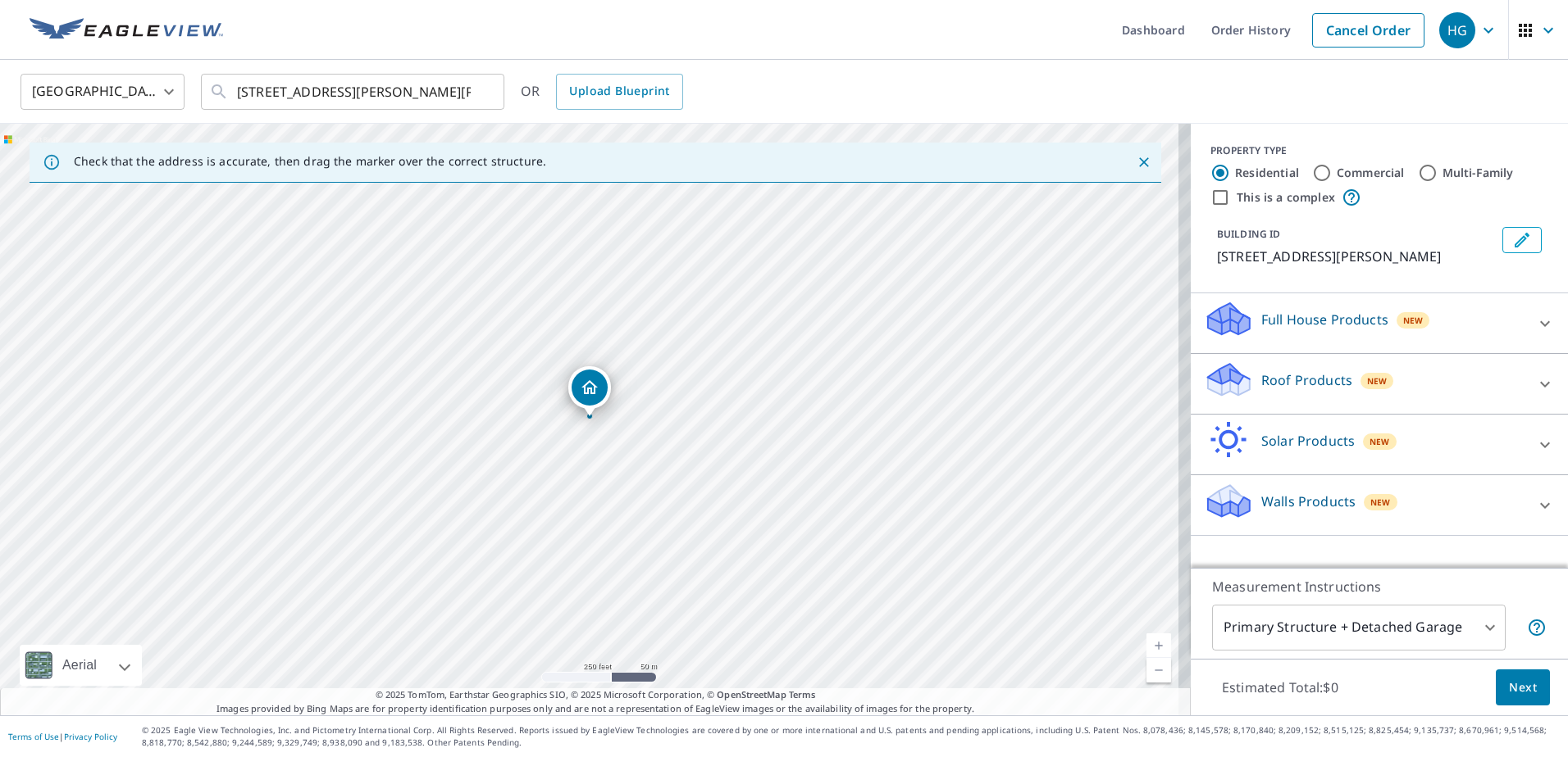
click at [1228, 379] on icon at bounding box center [1229, 374] width 42 height 21
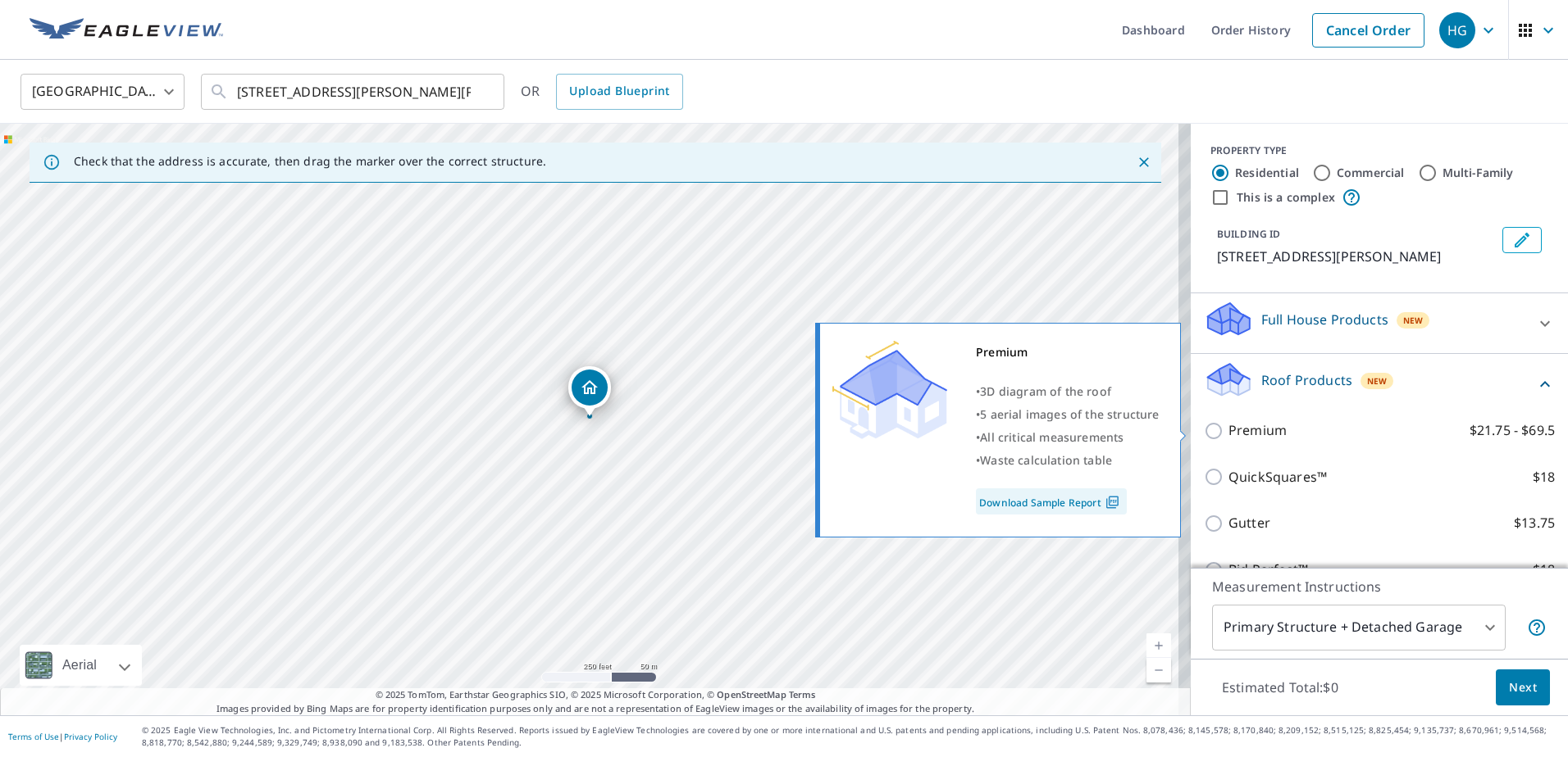
click at [1203, 429] on input "Premium $21.75 - $69.5" at bounding box center [1216, 430] width 25 height 20
checkbox input "true"
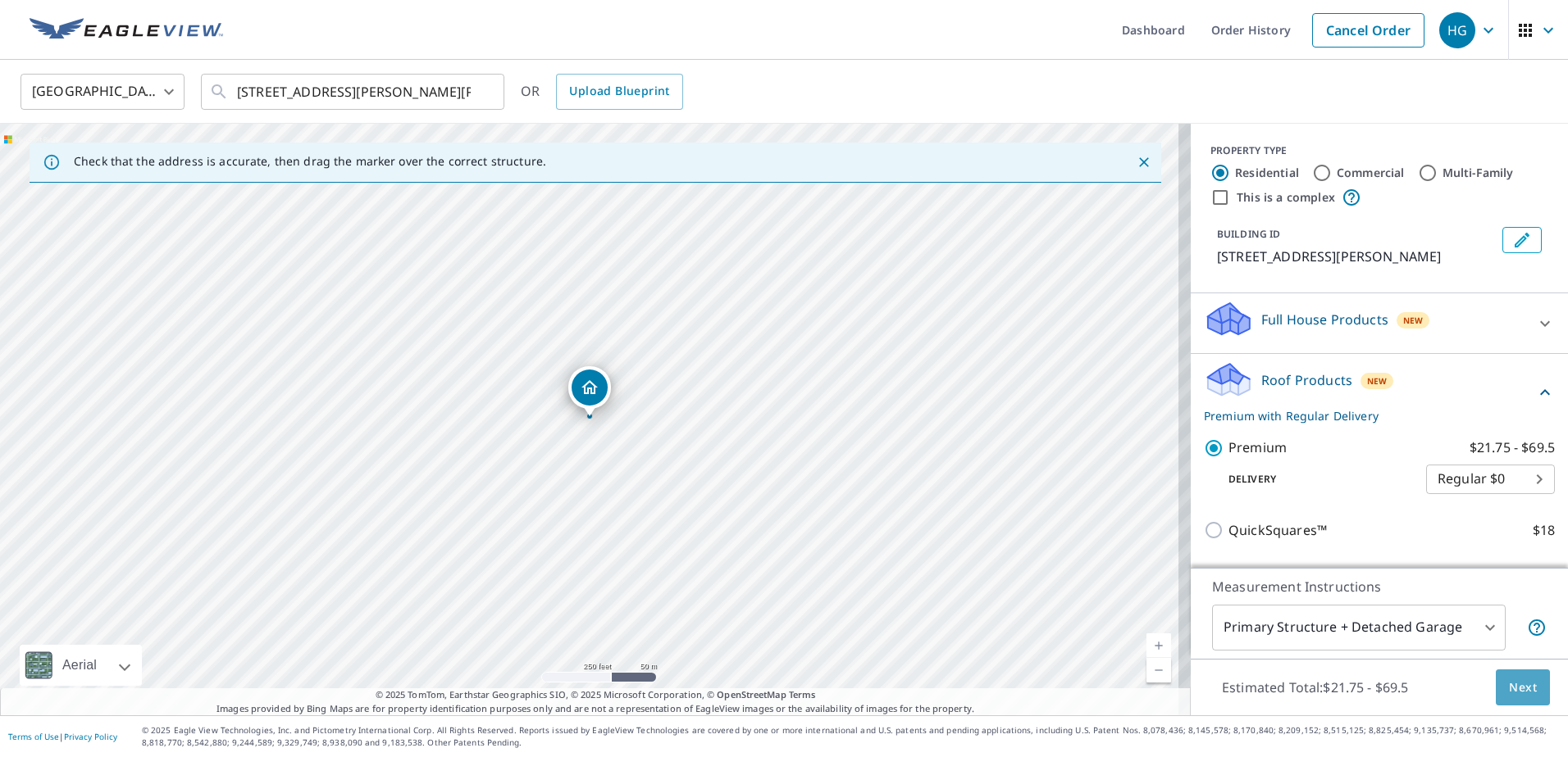
click at [1510, 687] on span "Next" at bounding box center [1522, 688] width 28 height 21
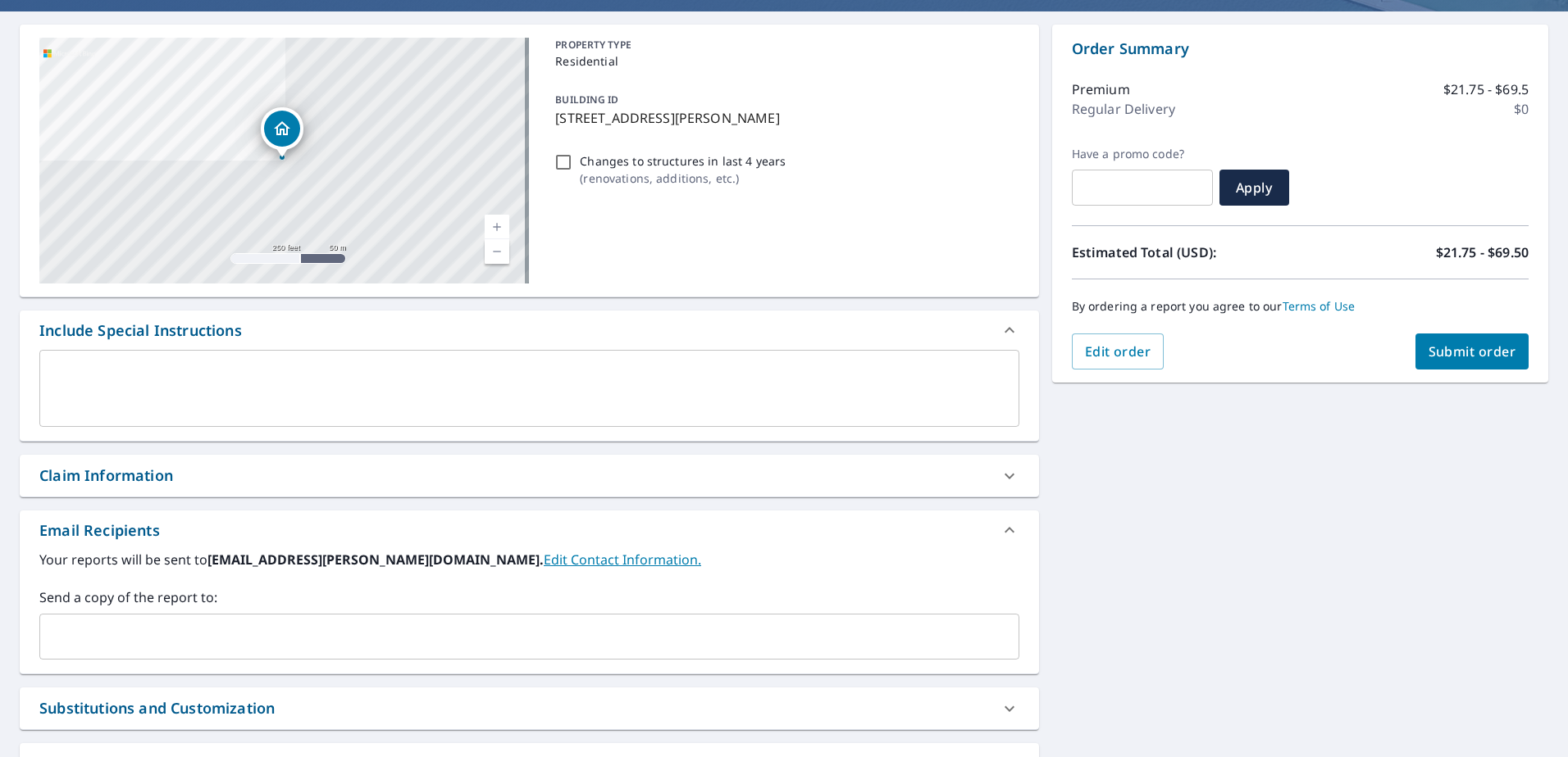
scroll to position [141, 0]
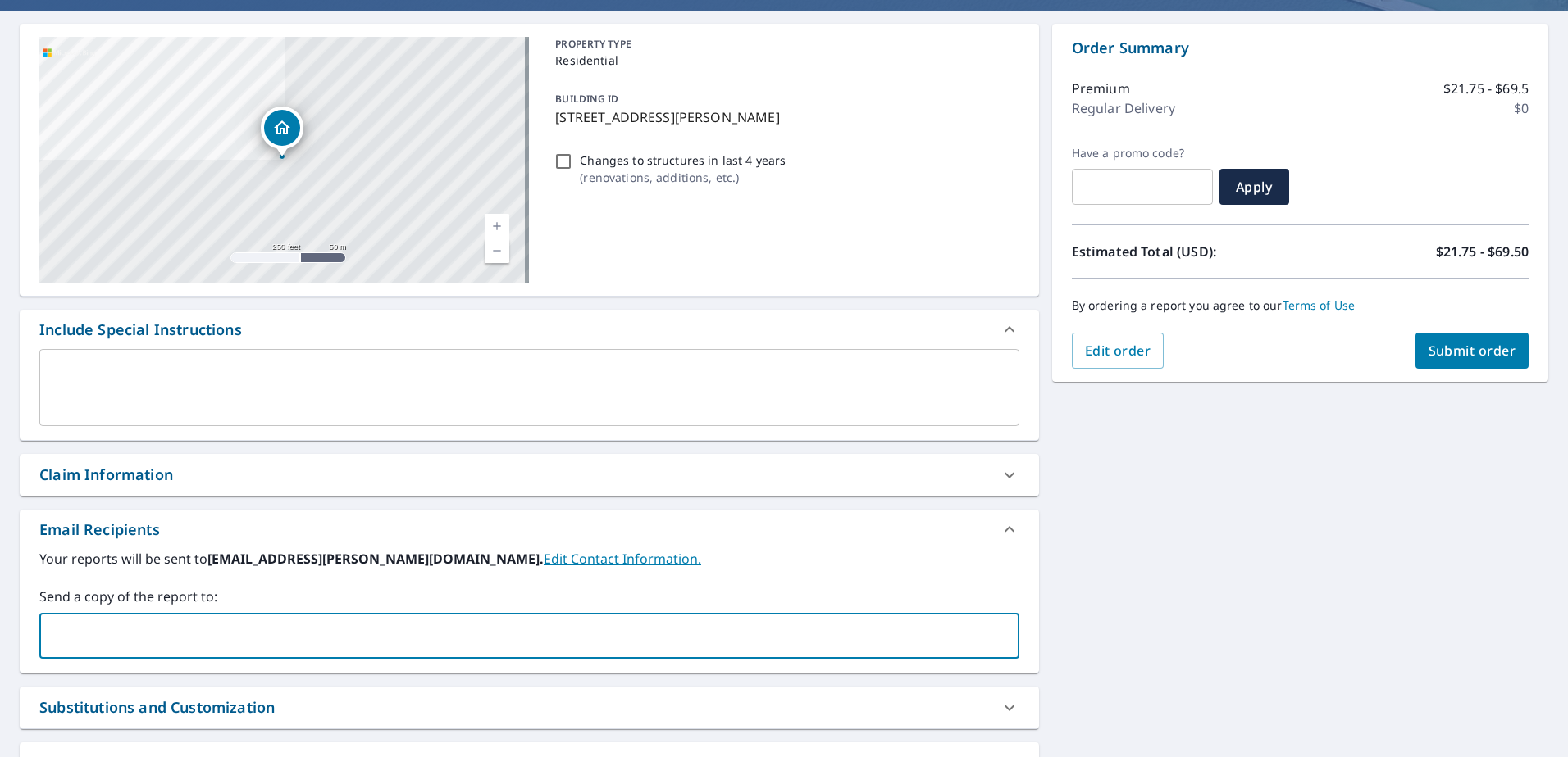
click at [54, 622] on input "text" at bounding box center [516, 635] width 940 height 31
type input "harry.golden@pabuildingsupply.com"
click at [1458, 348] on span "Submit order" at bounding box center [1472, 350] width 88 height 18
